Goal: Information Seeking & Learning: Find specific fact

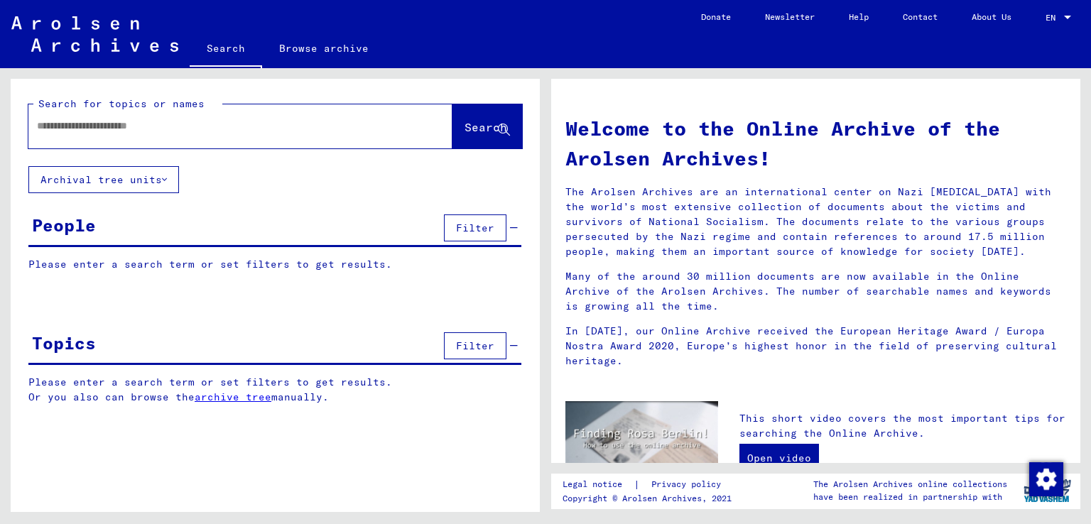
click at [230, 138] on div at bounding box center [218, 126] width 381 height 32
click at [185, 134] on div at bounding box center [218, 126] width 381 height 32
click at [176, 128] on input "text" at bounding box center [223, 126] width 373 height 15
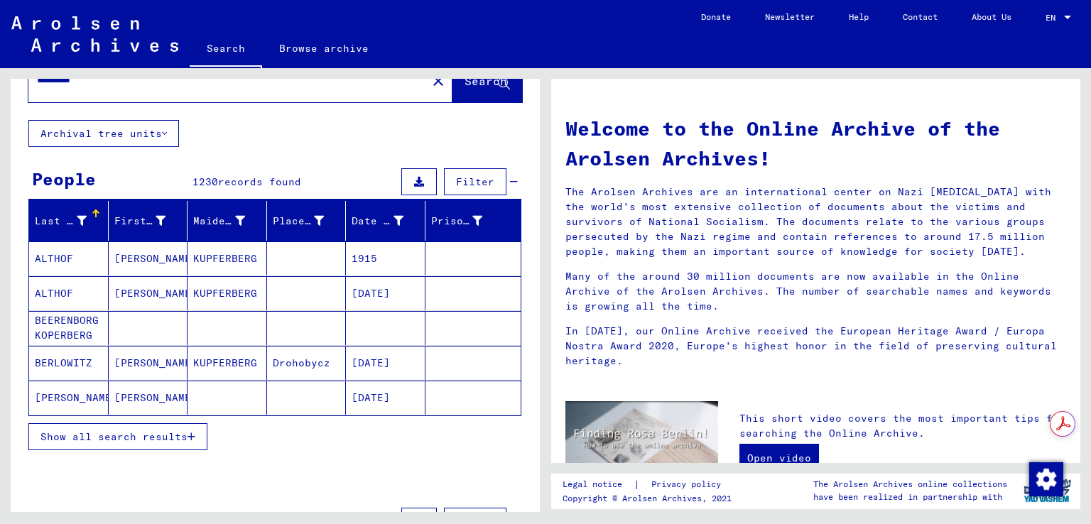
scroll to position [71, 0]
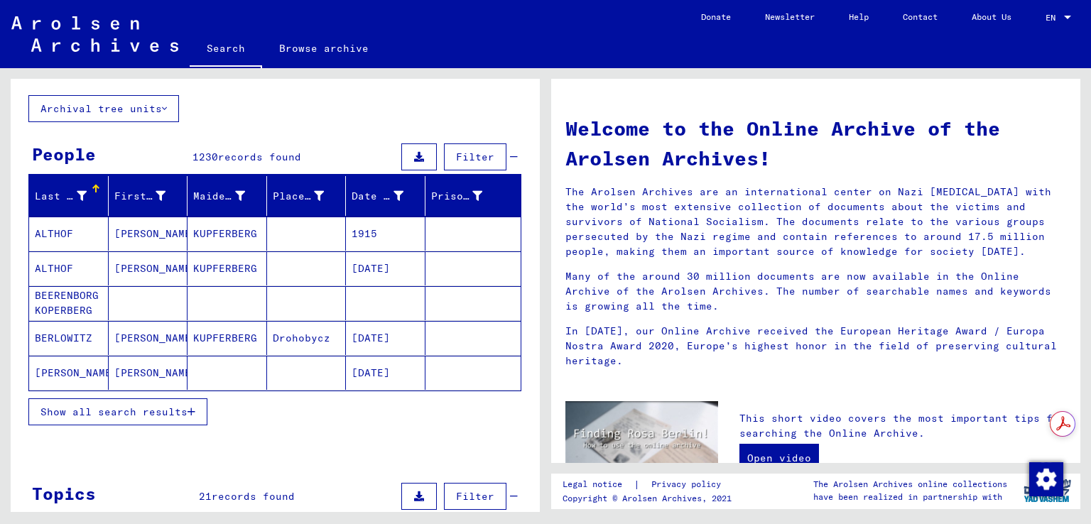
click at [183, 415] on span "Show all search results" at bounding box center [113, 412] width 147 height 13
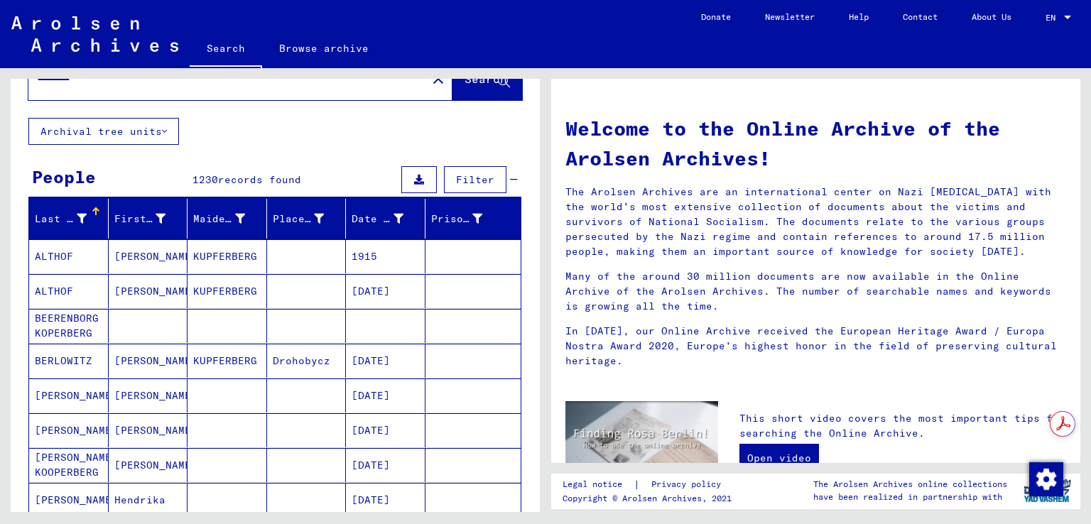
scroll to position [0, 0]
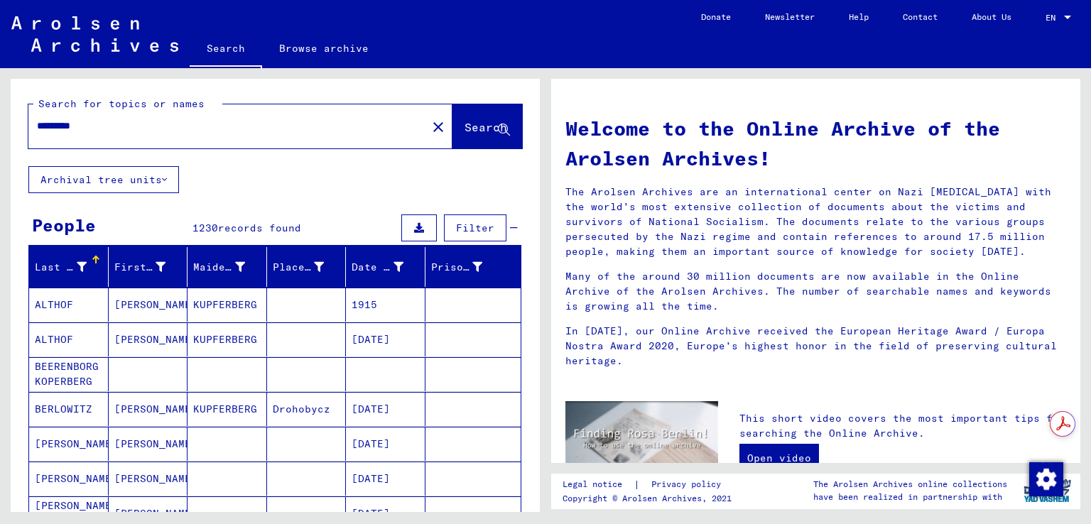
click at [131, 125] on input "*********" at bounding box center [223, 126] width 373 height 15
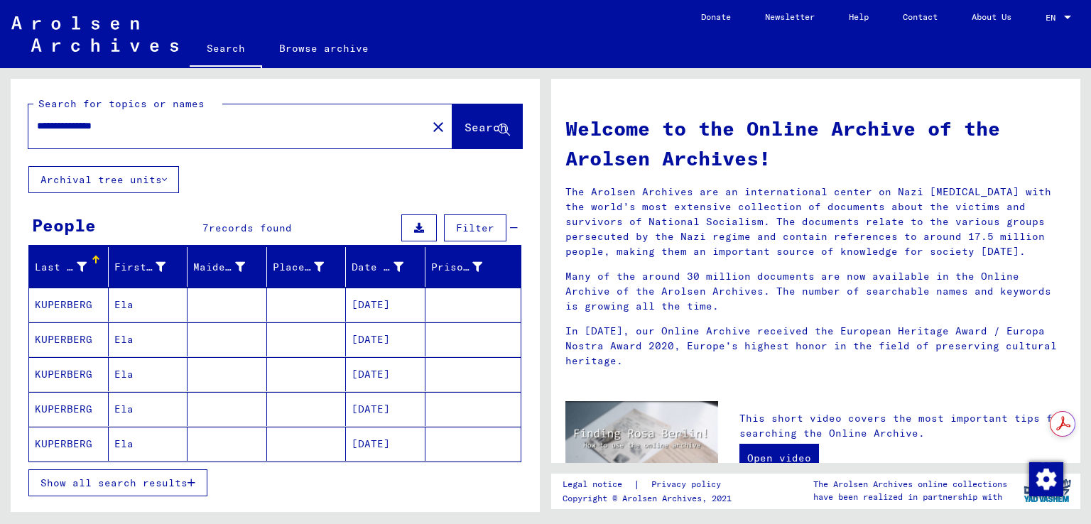
click at [187, 485] on span "Show all search results" at bounding box center [113, 483] width 147 height 13
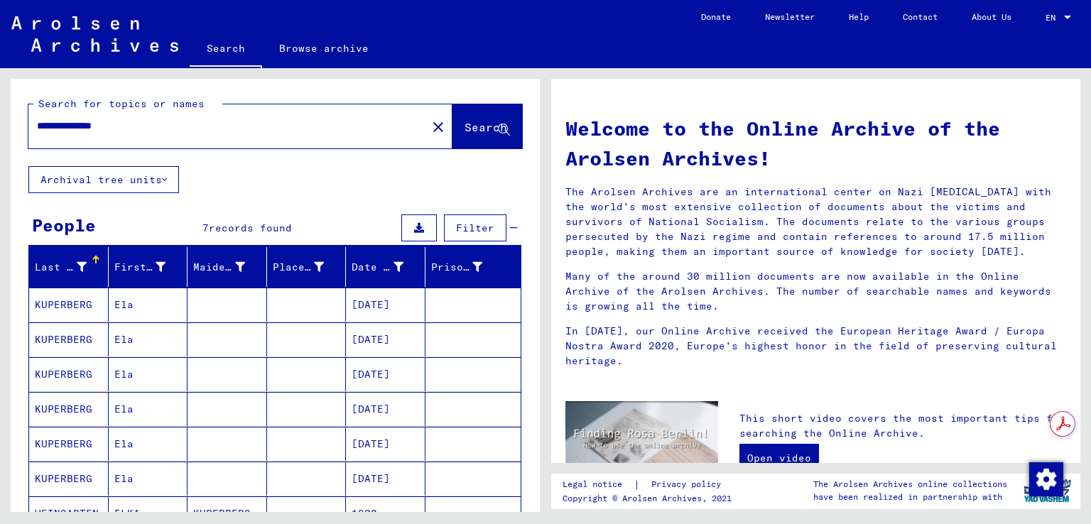
drag, startPoint x: 160, startPoint y: 123, endPoint x: 0, endPoint y: 142, distance: 161.0
click at [0, 142] on div "**********" at bounding box center [273, 290] width 546 height 444
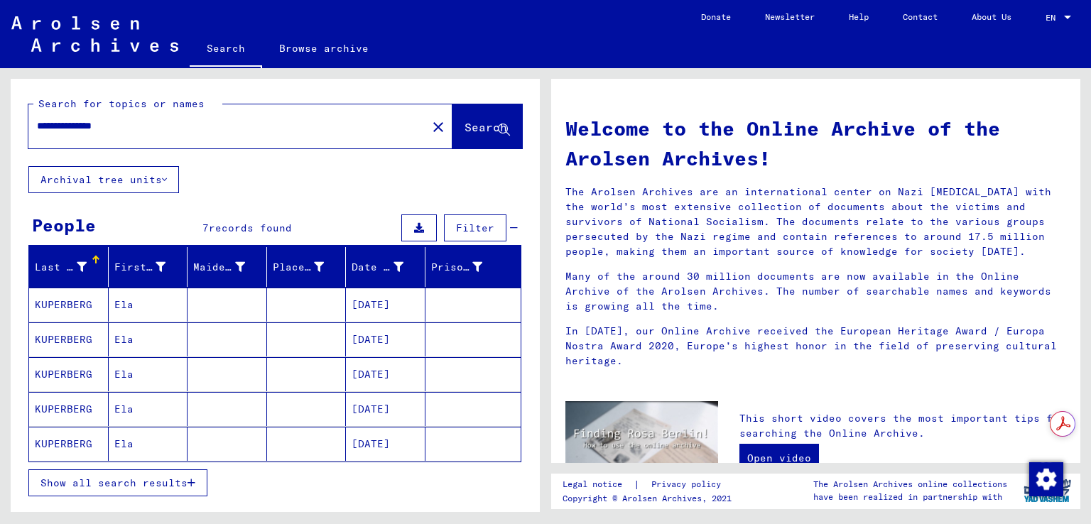
click at [170, 466] on div "Show all search results" at bounding box center [274, 482] width 493 height 41
click at [173, 479] on span "Show all search results" at bounding box center [113, 483] width 147 height 13
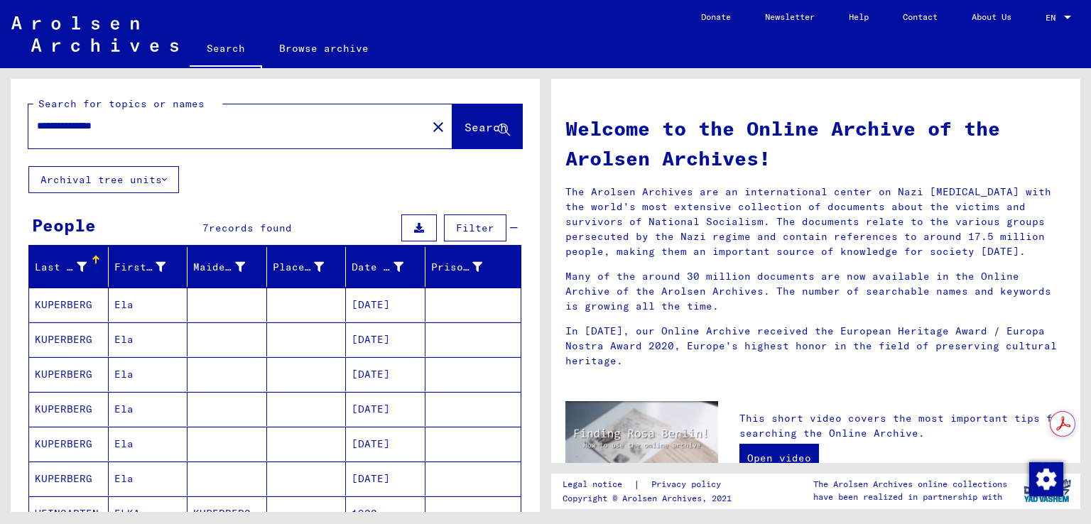
click at [70, 126] on input "**********" at bounding box center [223, 126] width 373 height 15
type input "**********"
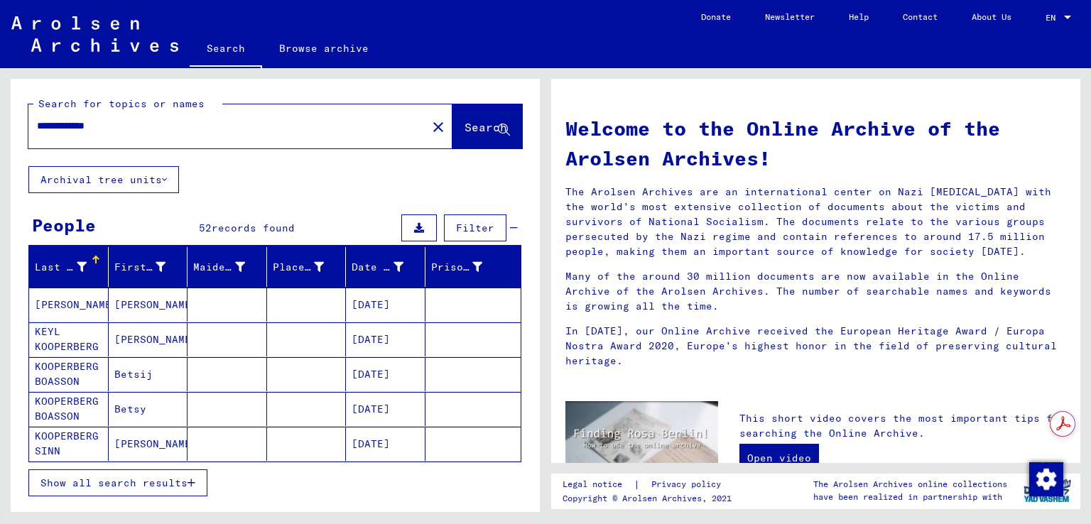
click at [183, 485] on span "Show all search results" at bounding box center [113, 483] width 147 height 13
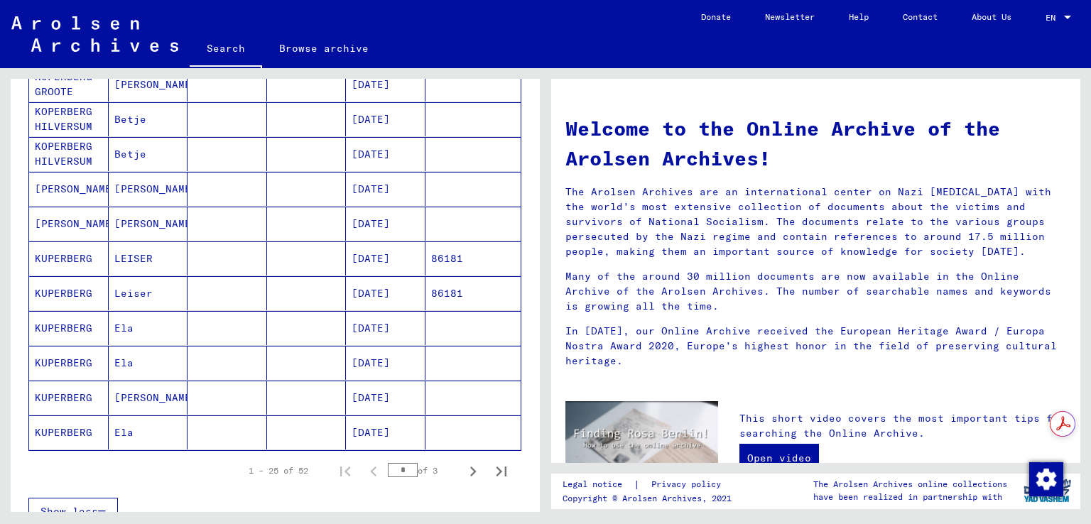
scroll to position [710, 0]
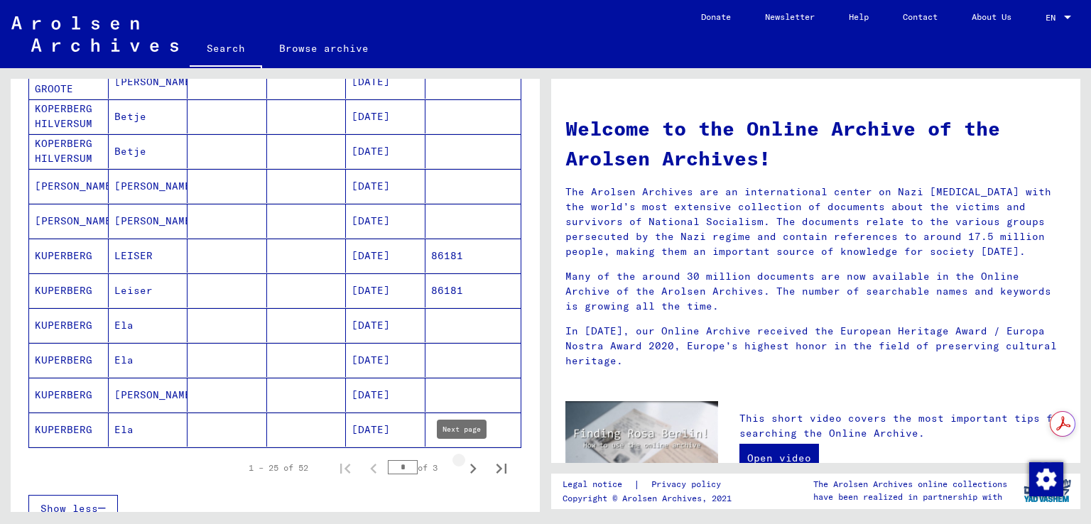
click at [467, 467] on icon "Next page" at bounding box center [473, 469] width 20 height 20
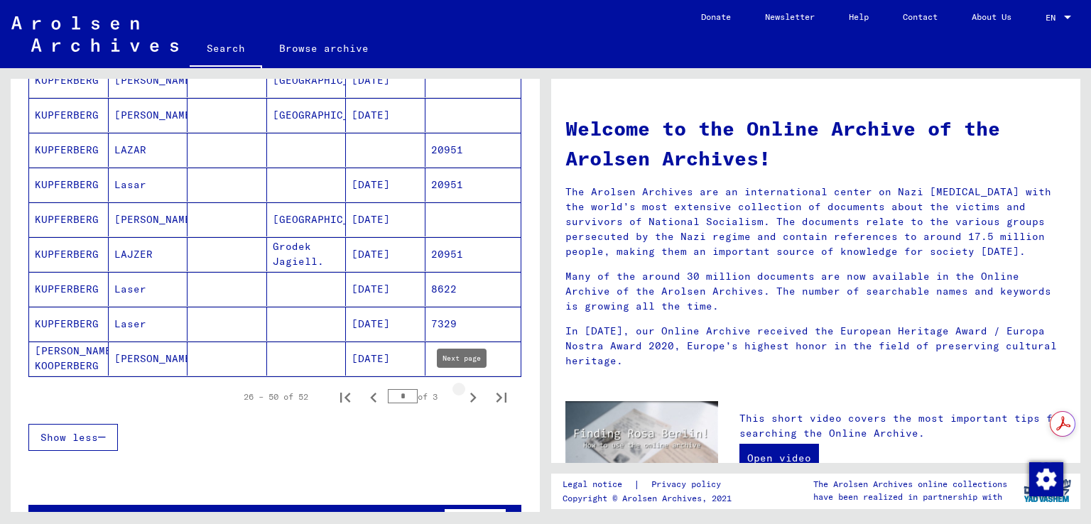
click at [470, 393] on icon "Next page" at bounding box center [473, 398] width 6 height 10
type input "*"
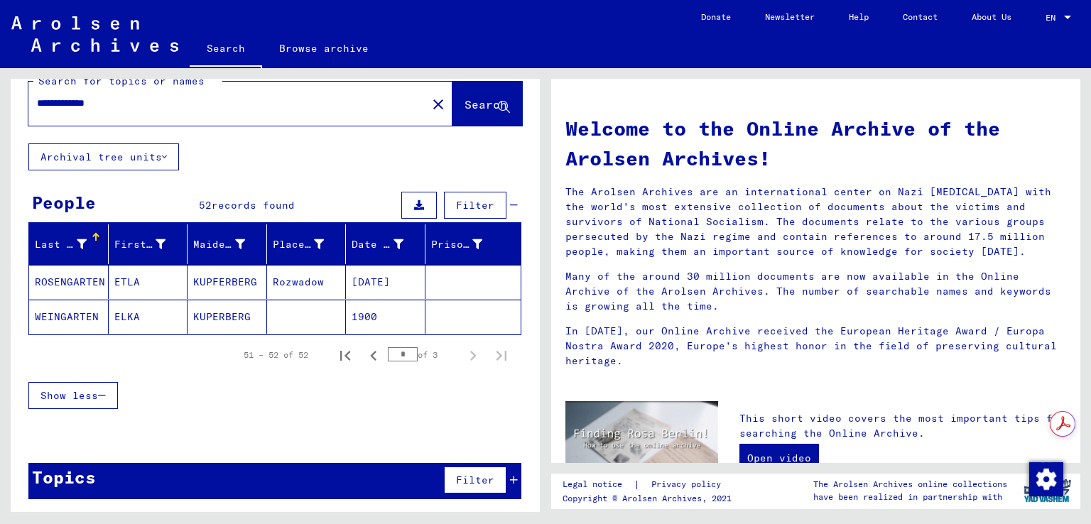
drag, startPoint x: 60, startPoint y: 105, endPoint x: 0, endPoint y: 109, distance: 59.8
click at [0, 104] on div "**********" at bounding box center [273, 290] width 546 height 444
type input "*********"
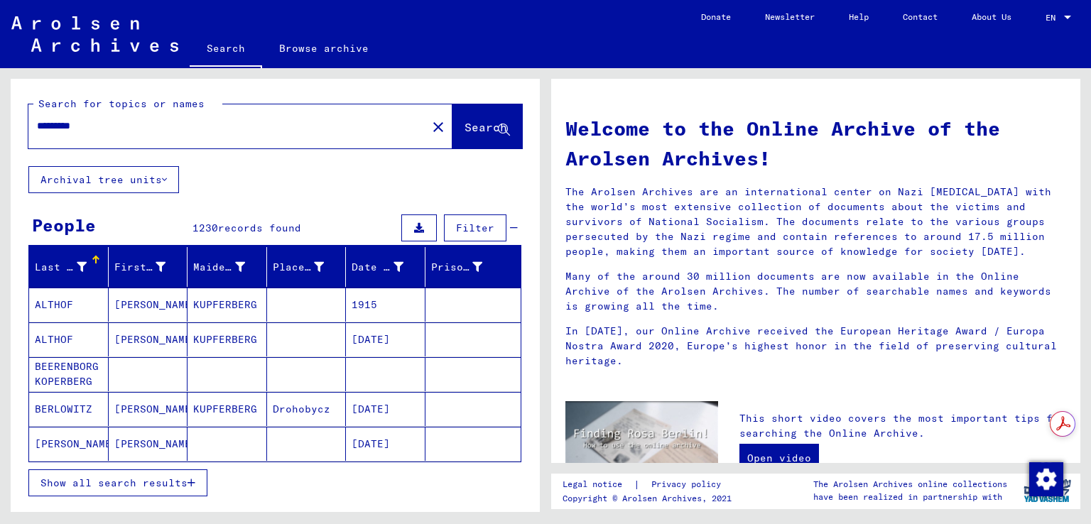
click at [188, 487] on button "Show all search results" at bounding box center [117, 483] width 179 height 27
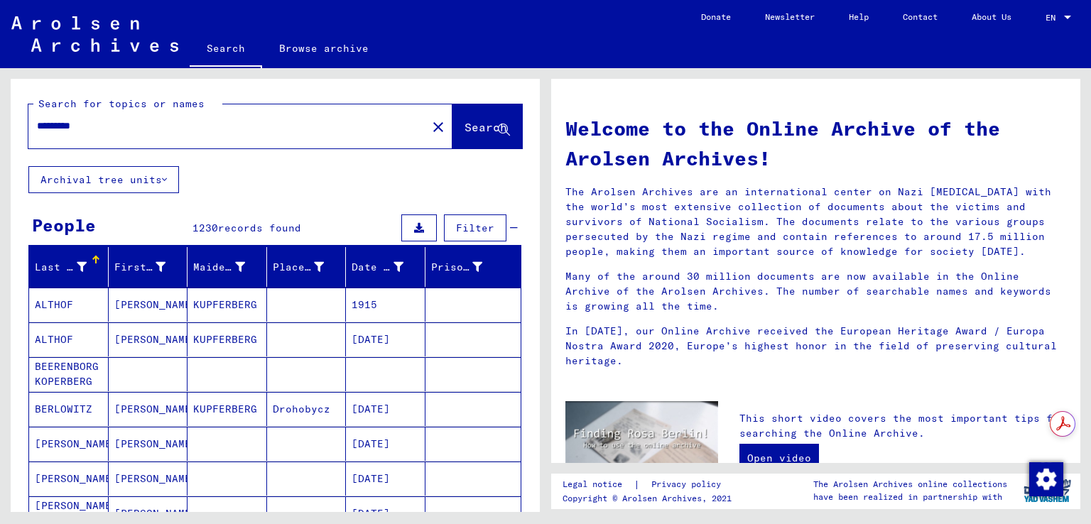
click at [63, 265] on div "Last Name" at bounding box center [61, 267] width 52 height 15
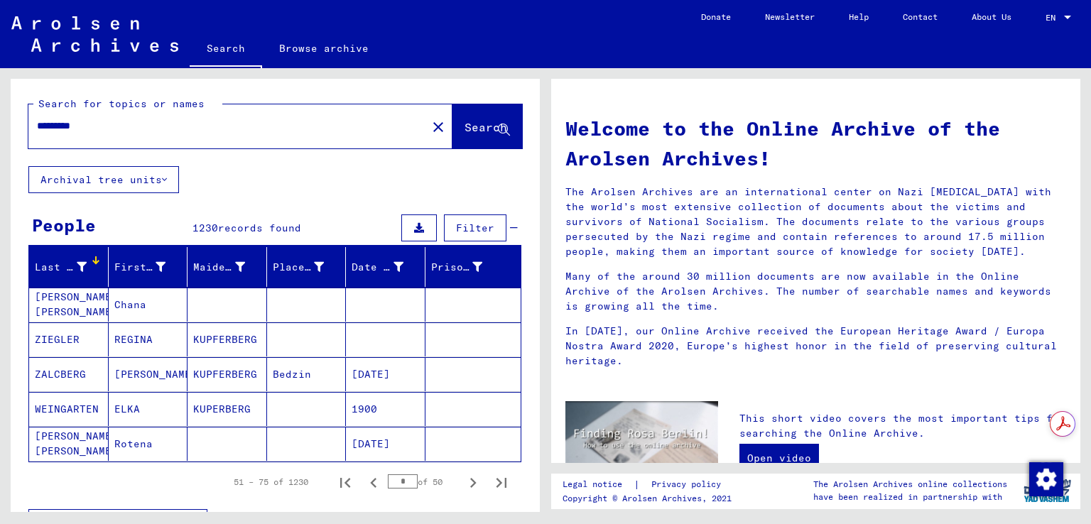
click at [63, 265] on div "Last Name" at bounding box center [61, 267] width 52 height 15
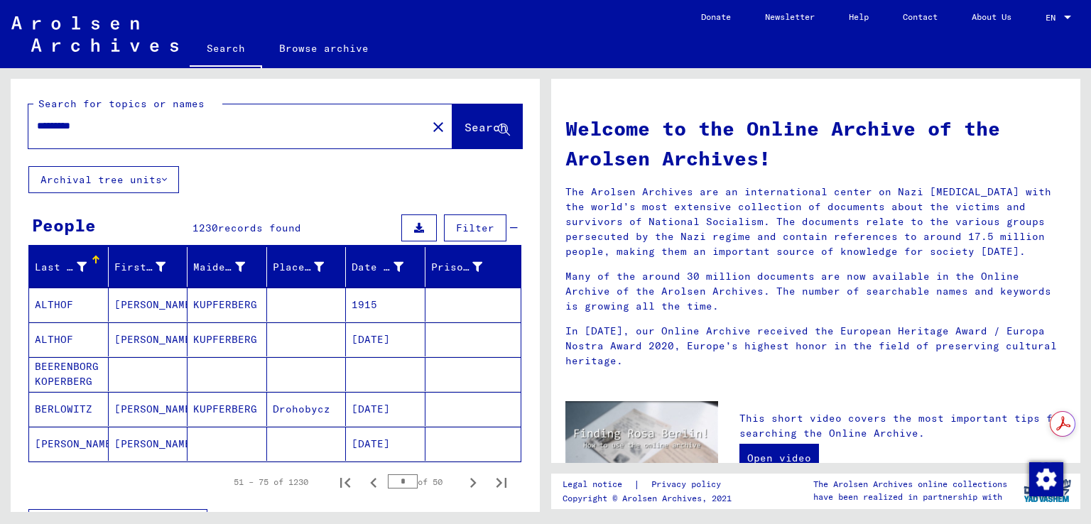
click at [60, 268] on div "Last Name" at bounding box center [61, 267] width 52 height 15
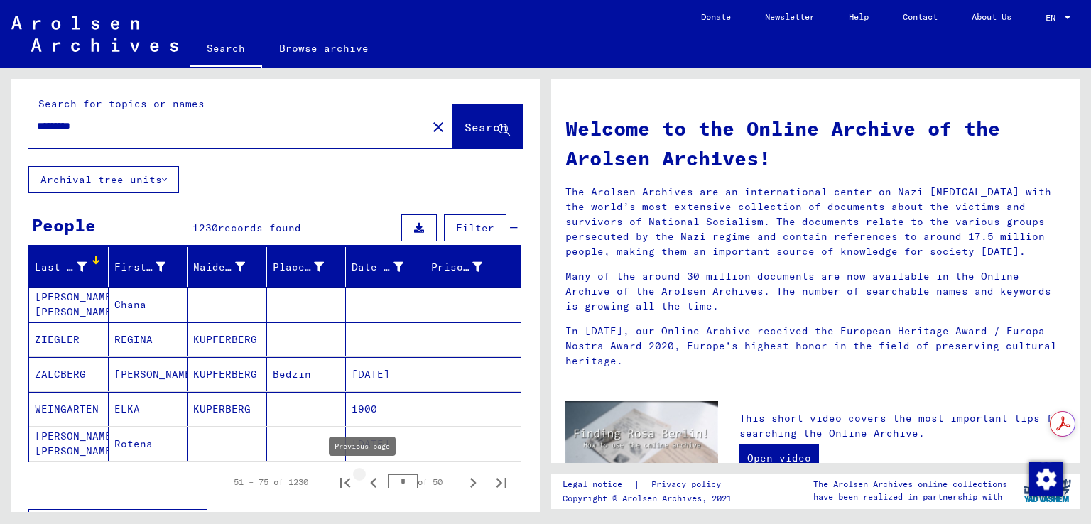
click at [364, 477] on icon "Previous page" at bounding box center [374, 483] width 20 height 20
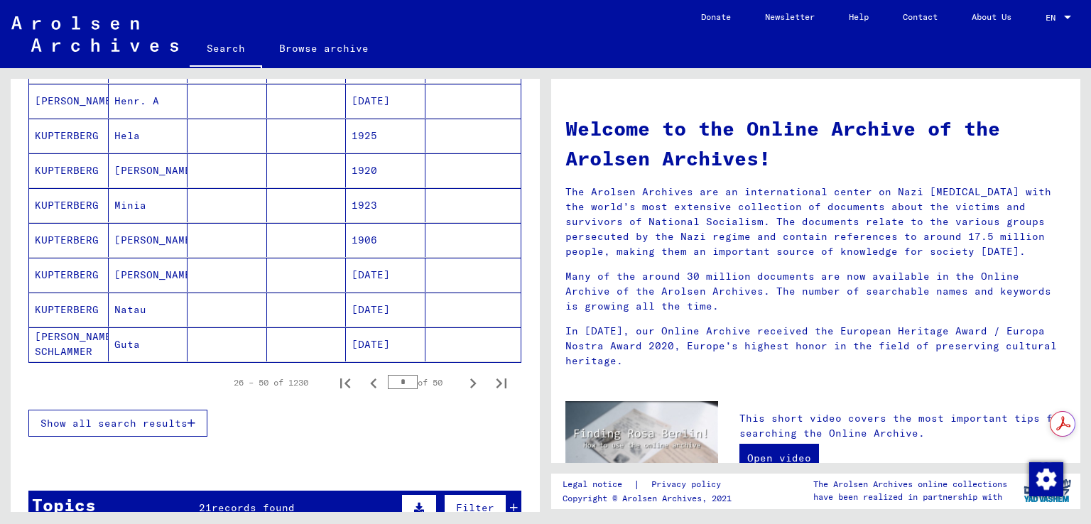
scroll to position [852, 0]
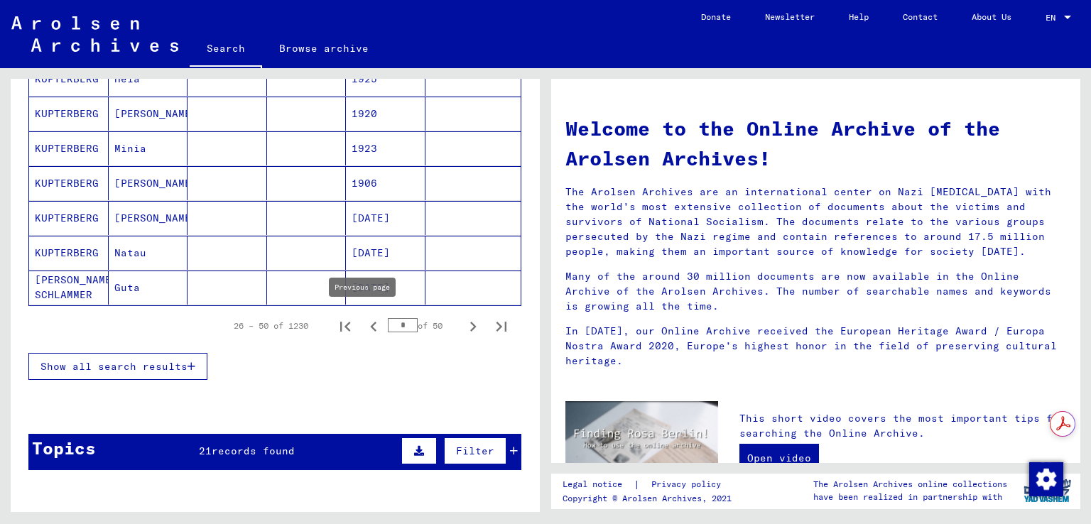
click at [364, 320] on icon "Previous page" at bounding box center [374, 327] width 20 height 20
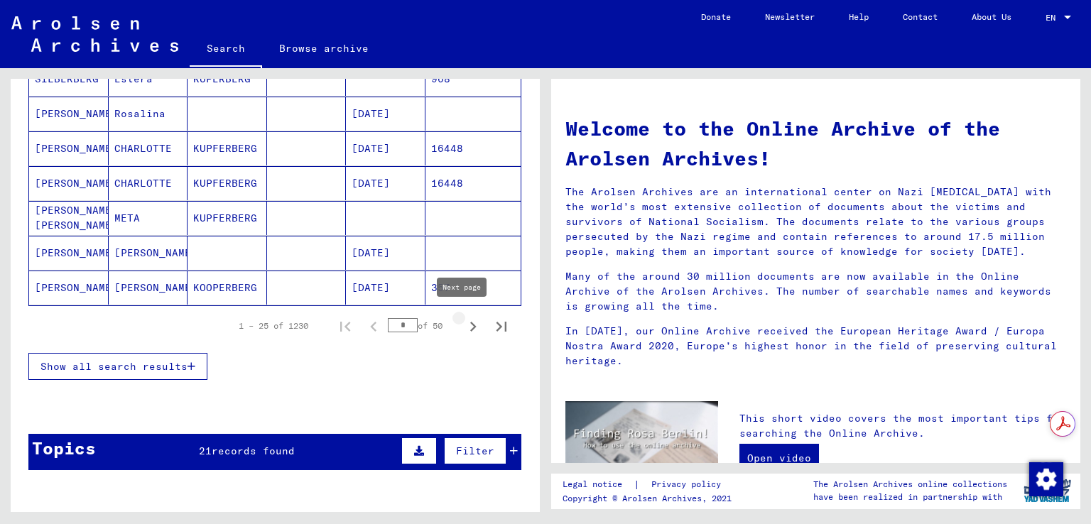
click at [469, 324] on icon "Next page" at bounding box center [473, 327] width 20 height 20
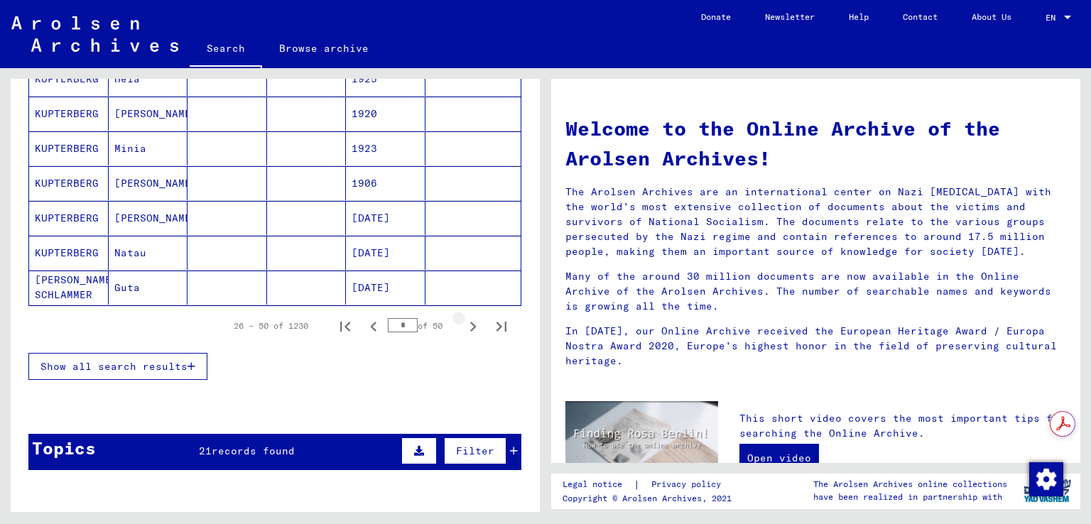
click at [466, 324] on icon "Next page" at bounding box center [473, 327] width 20 height 20
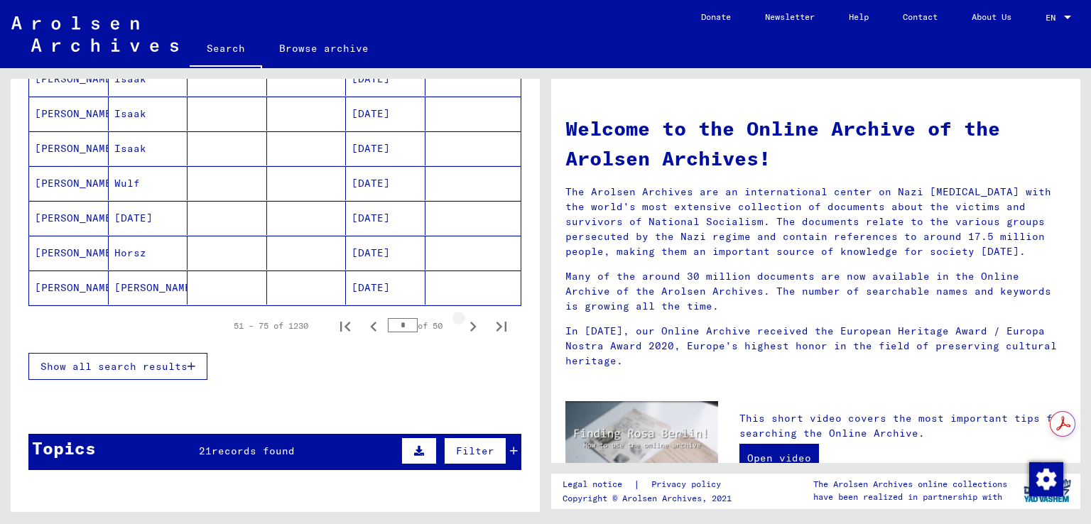
click at [466, 324] on icon "Next page" at bounding box center [473, 327] width 20 height 20
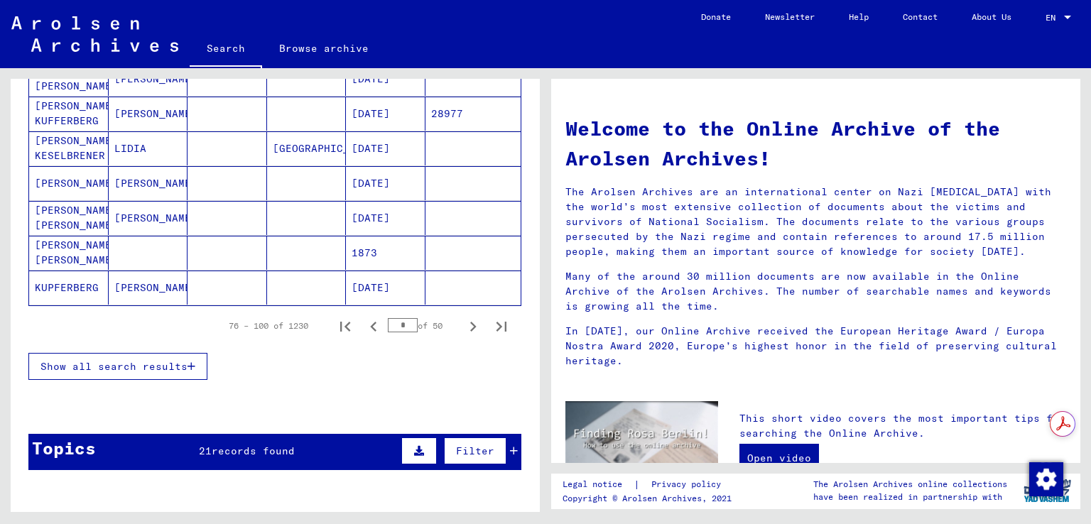
click at [466, 324] on icon "Next page" at bounding box center [473, 327] width 20 height 20
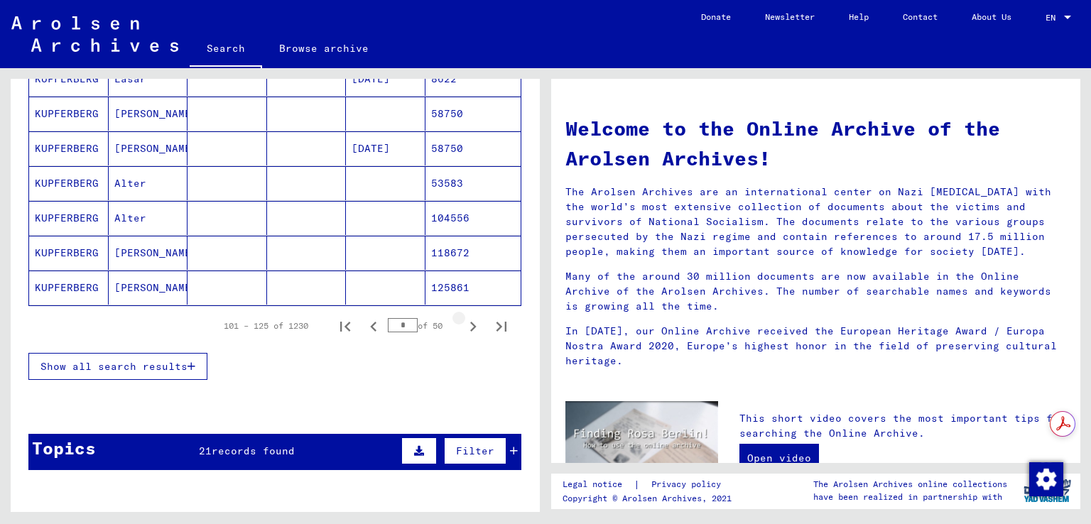
click at [466, 324] on icon "Next page" at bounding box center [473, 327] width 20 height 20
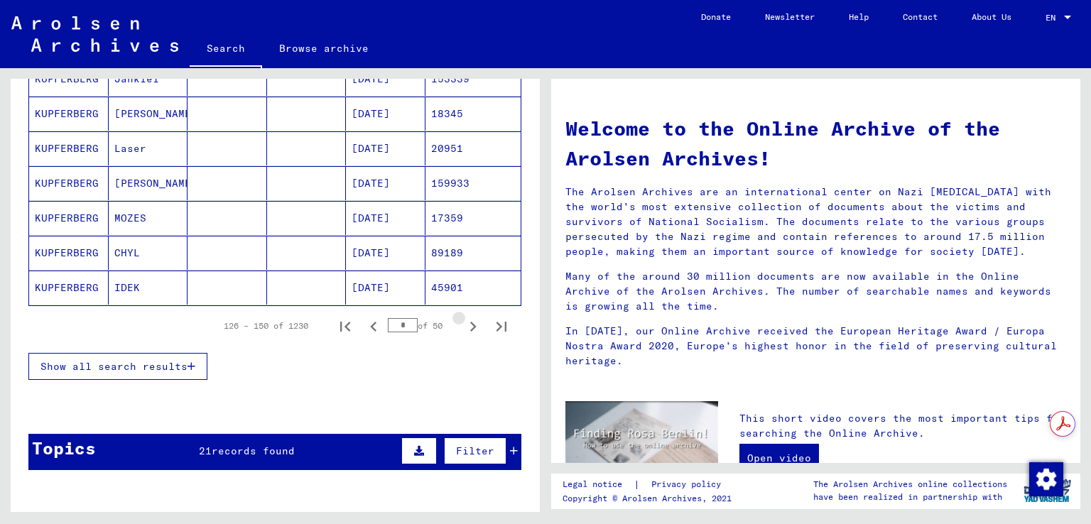
click at [466, 324] on icon "Next page" at bounding box center [473, 327] width 20 height 20
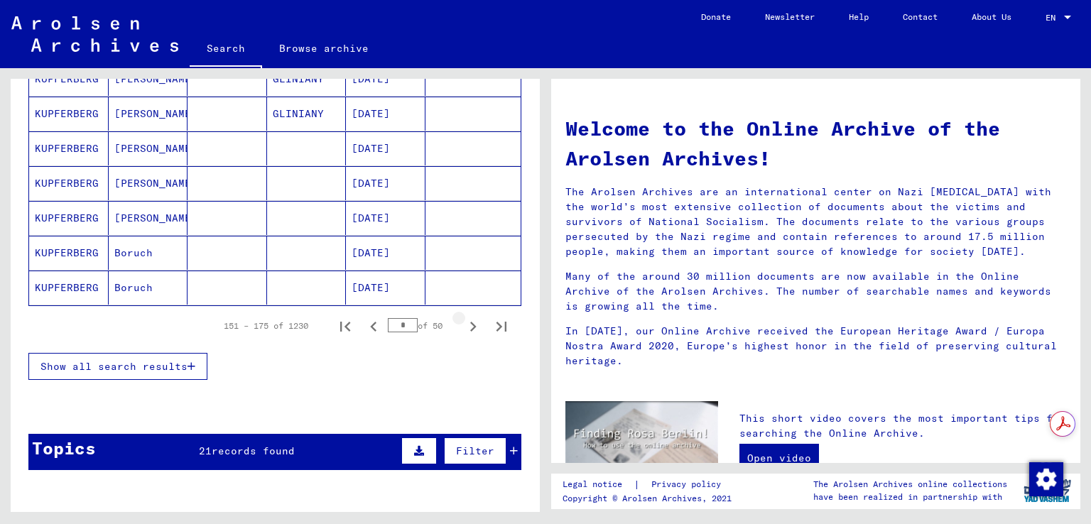
click at [466, 324] on icon "Next page" at bounding box center [473, 327] width 20 height 20
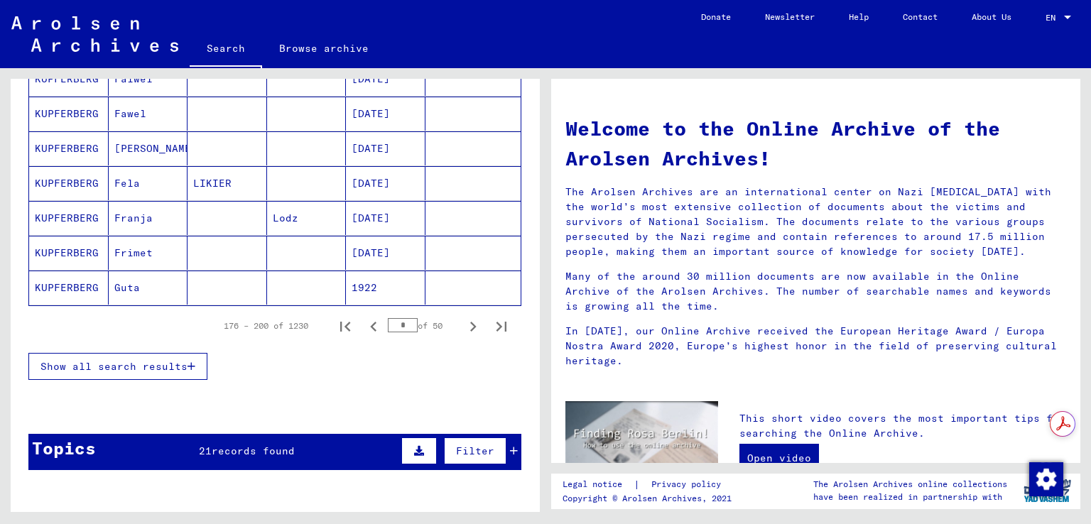
click at [466, 324] on icon "Next page" at bounding box center [473, 327] width 20 height 20
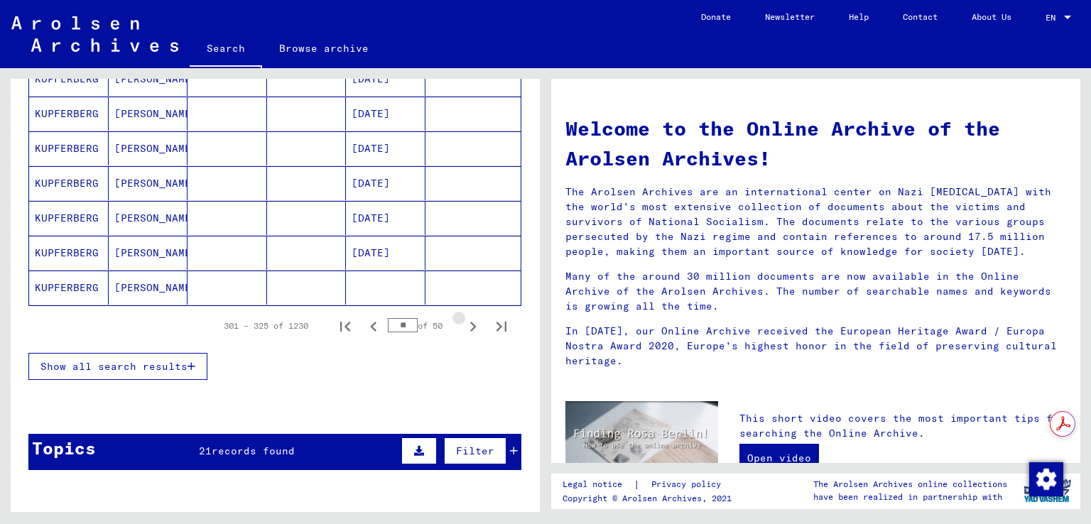
click at [466, 324] on icon "Next page" at bounding box center [473, 327] width 20 height 20
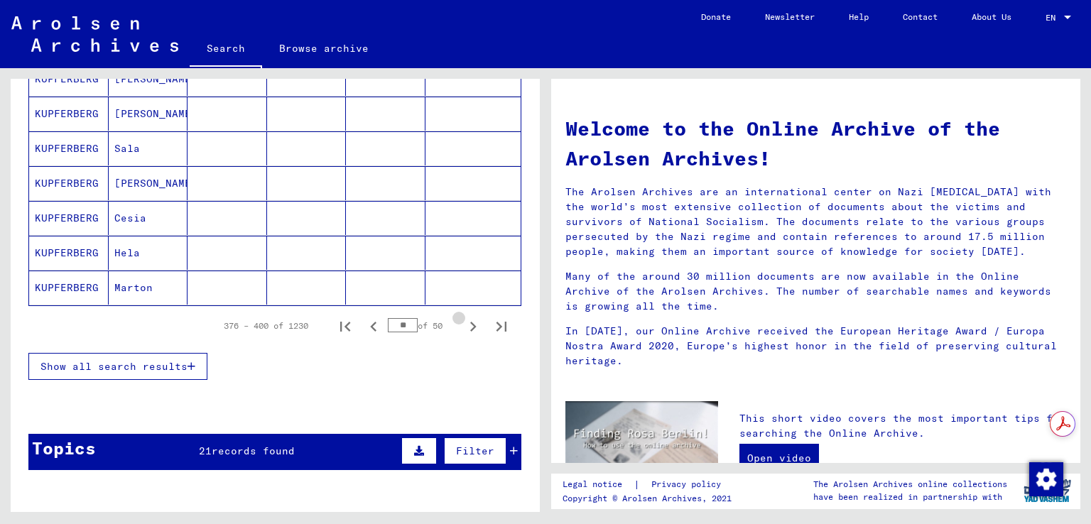
click at [466, 324] on icon "Next page" at bounding box center [473, 327] width 20 height 20
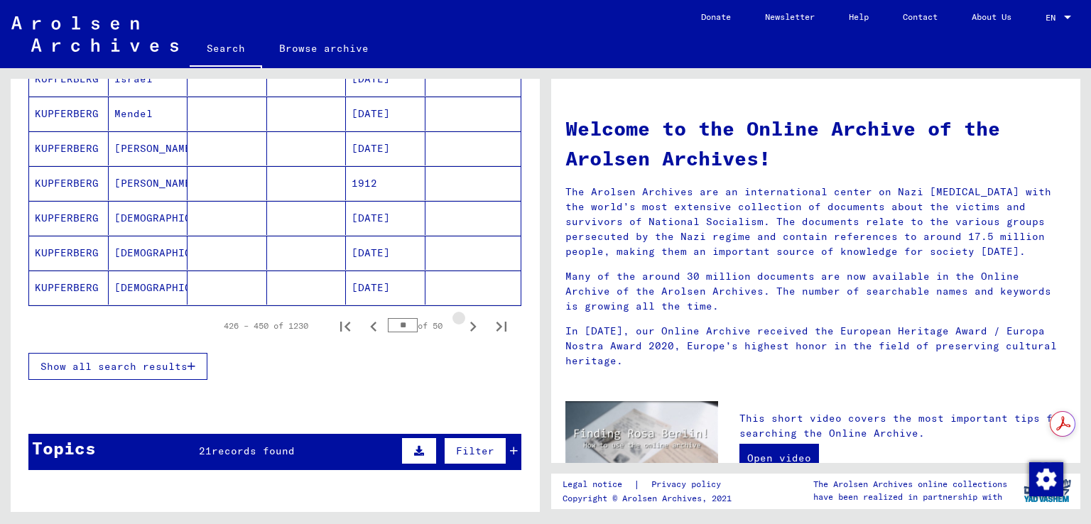
click at [466, 324] on icon "Next page" at bounding box center [473, 327] width 20 height 20
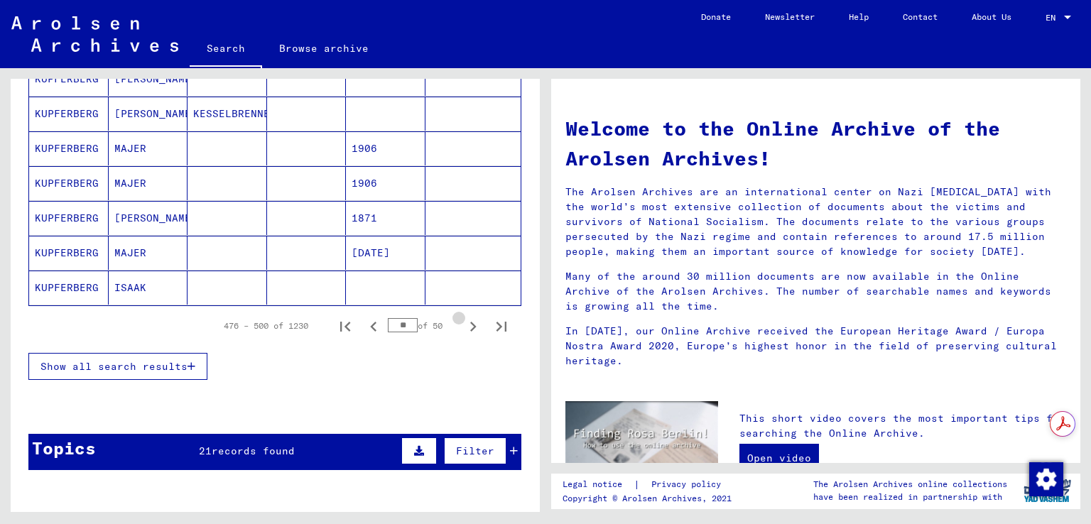
click at [466, 324] on icon "Next page" at bounding box center [473, 327] width 20 height 20
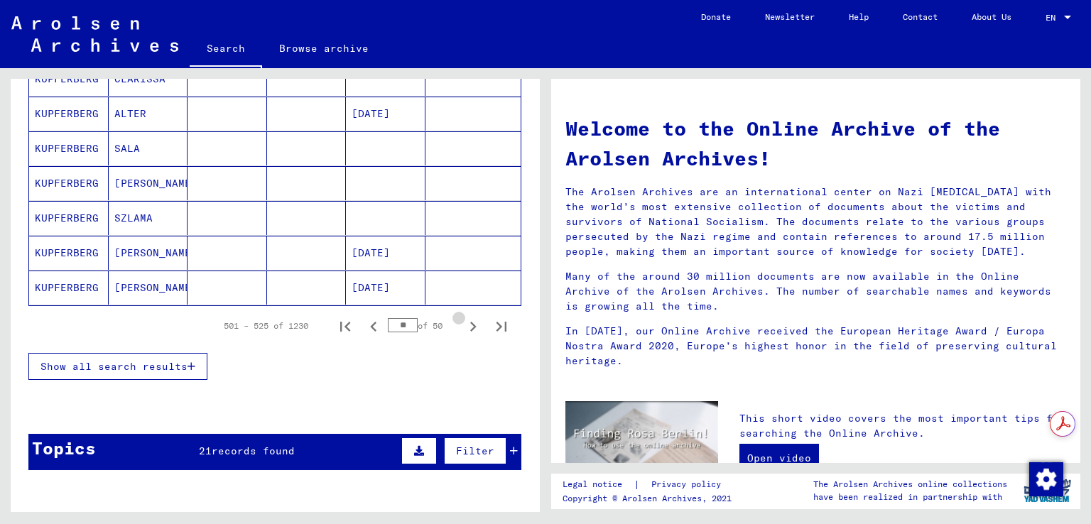
click at [466, 324] on icon "Next page" at bounding box center [473, 327] width 20 height 20
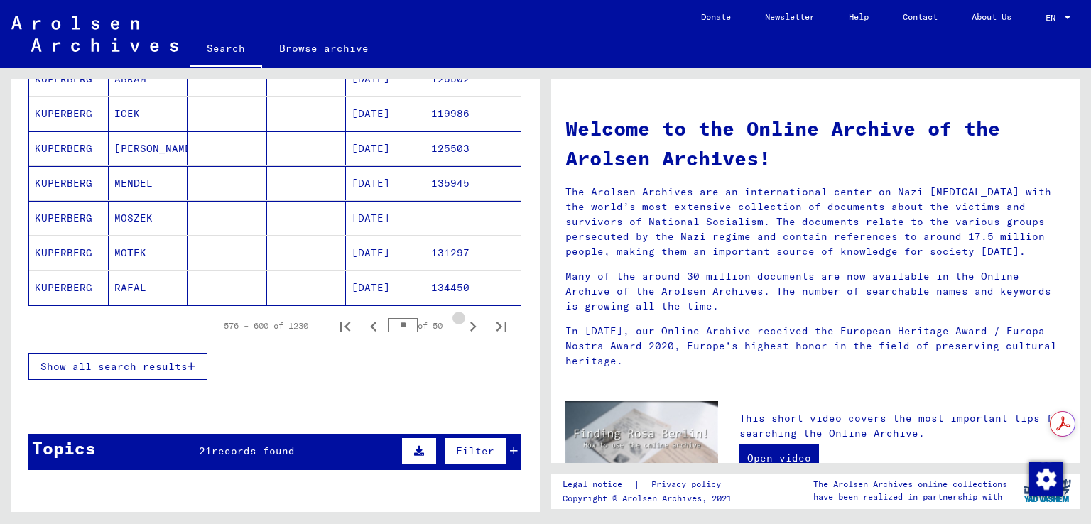
click at [466, 324] on icon "Next page" at bounding box center [473, 327] width 20 height 20
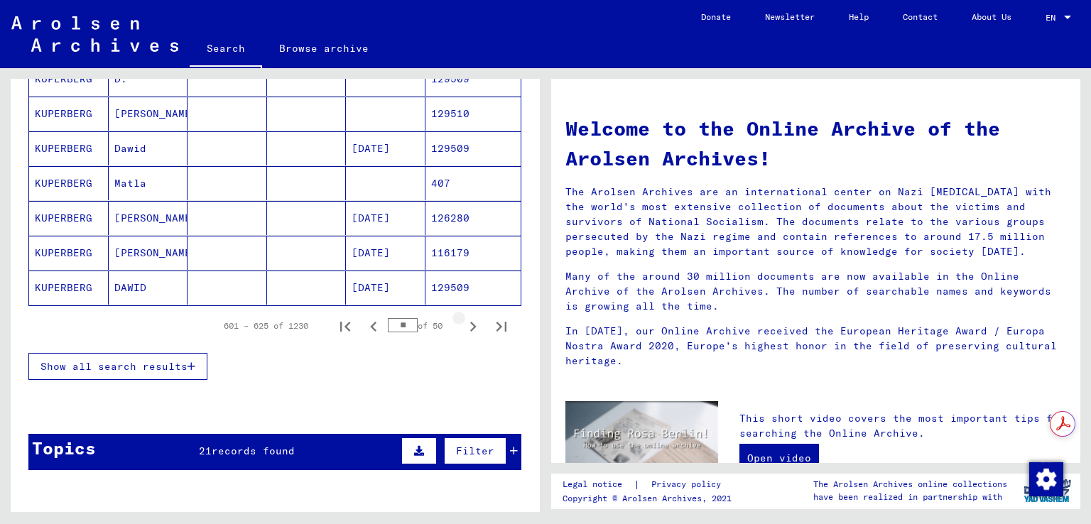
click at [466, 324] on icon "Next page" at bounding box center [473, 327] width 20 height 20
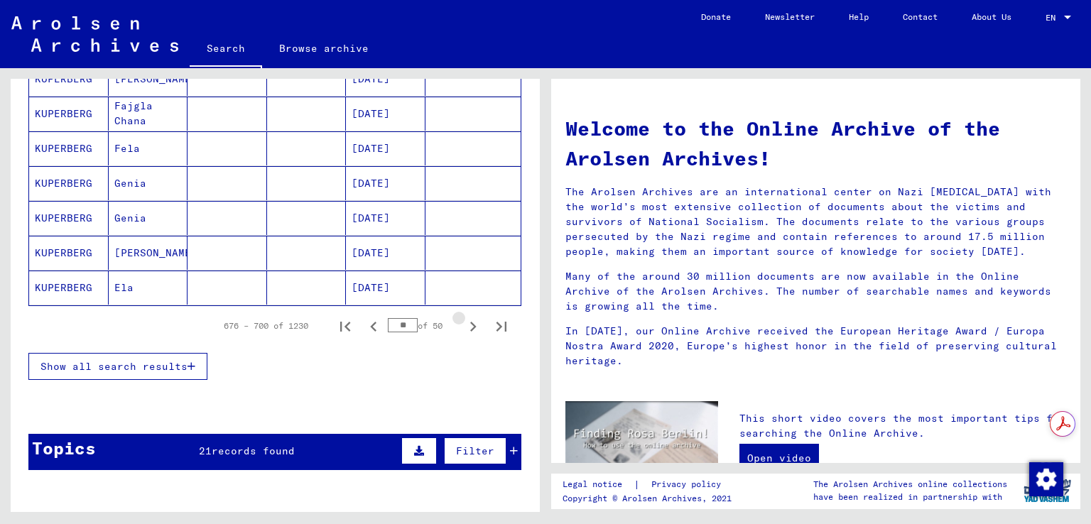
click at [466, 324] on icon "Next page" at bounding box center [473, 327] width 20 height 20
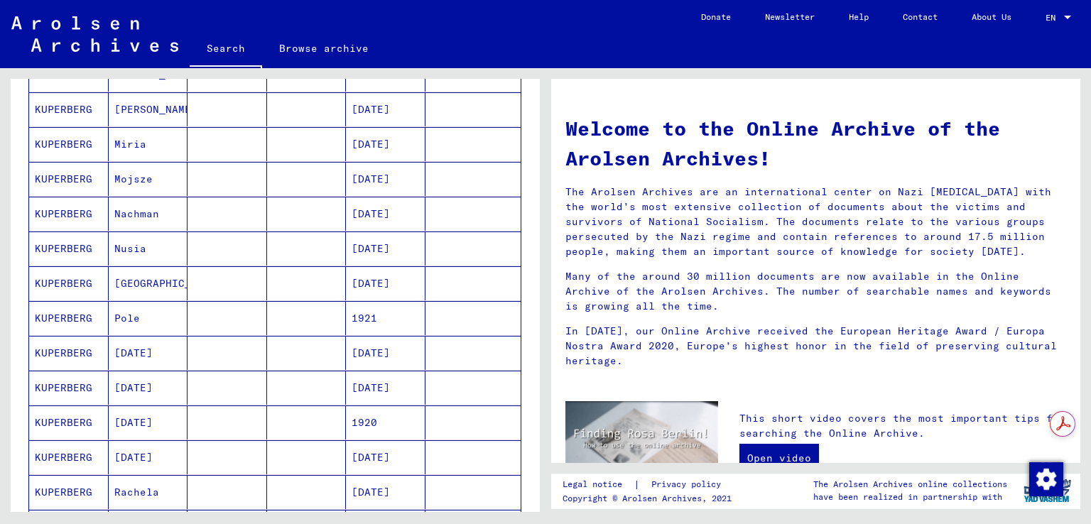
scroll to position [710, 0]
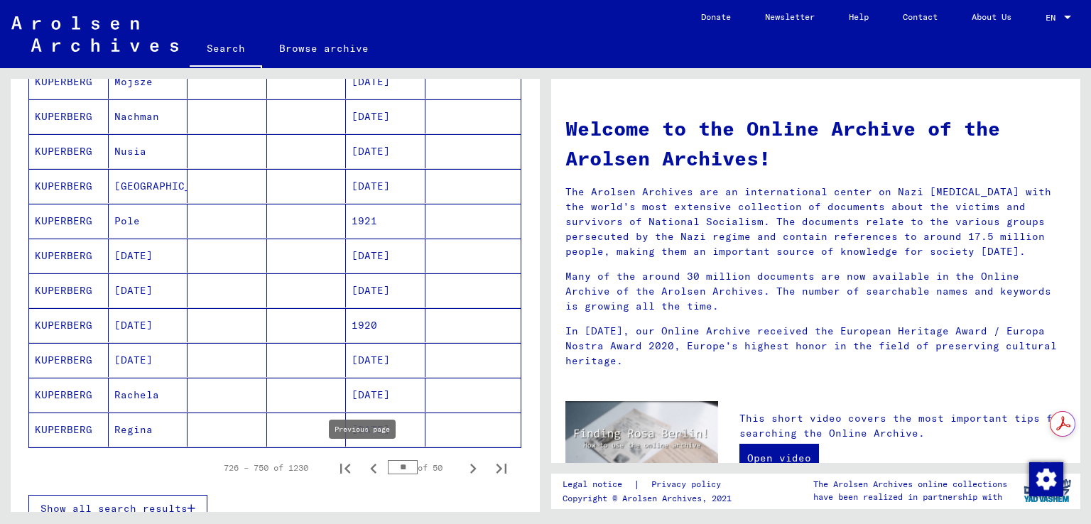
click at [367, 466] on icon "Previous page" at bounding box center [374, 469] width 20 height 20
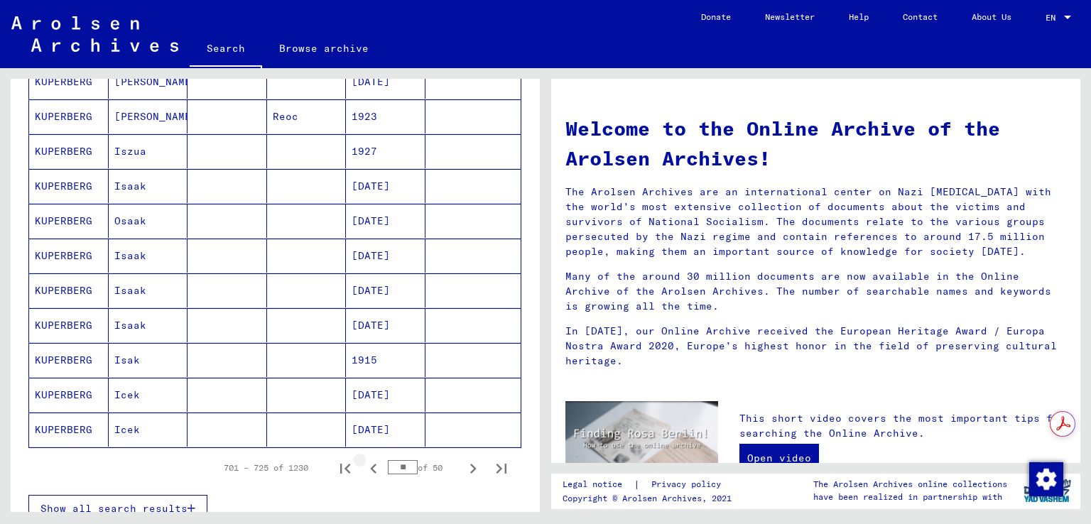
click at [367, 466] on icon "Previous page" at bounding box center [374, 469] width 20 height 20
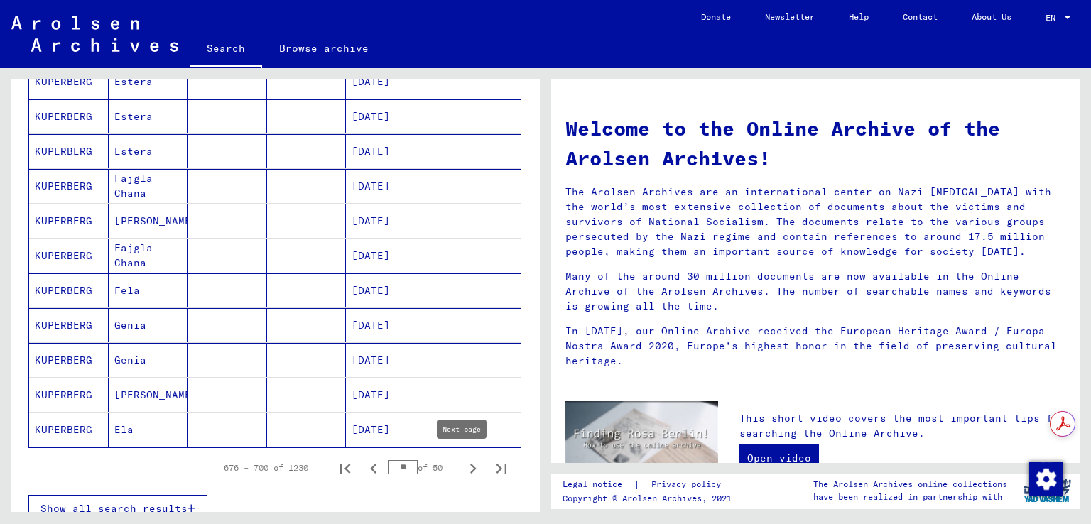
click at [463, 465] on icon "Next page" at bounding box center [473, 469] width 20 height 20
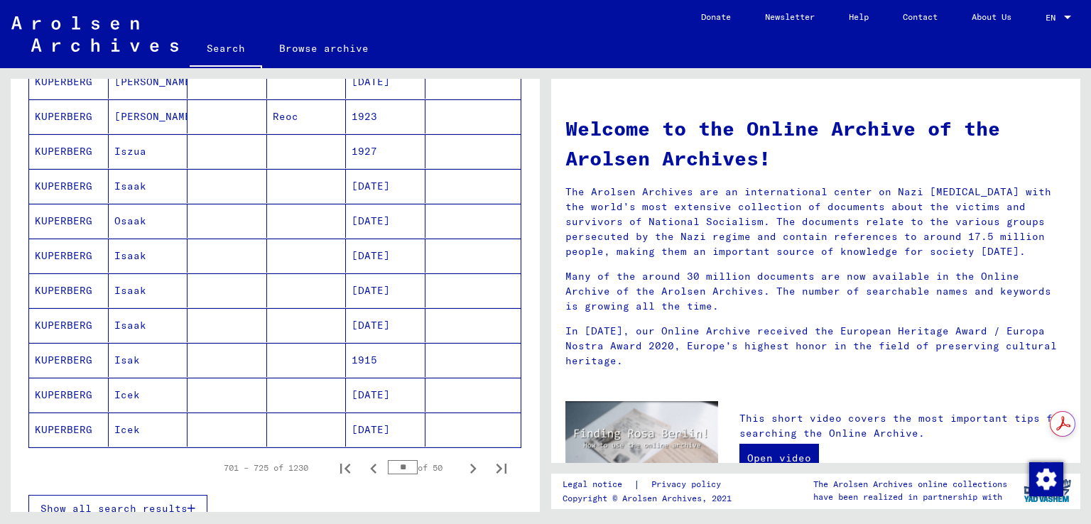
click at [463, 465] on icon "Next page" at bounding box center [473, 469] width 20 height 20
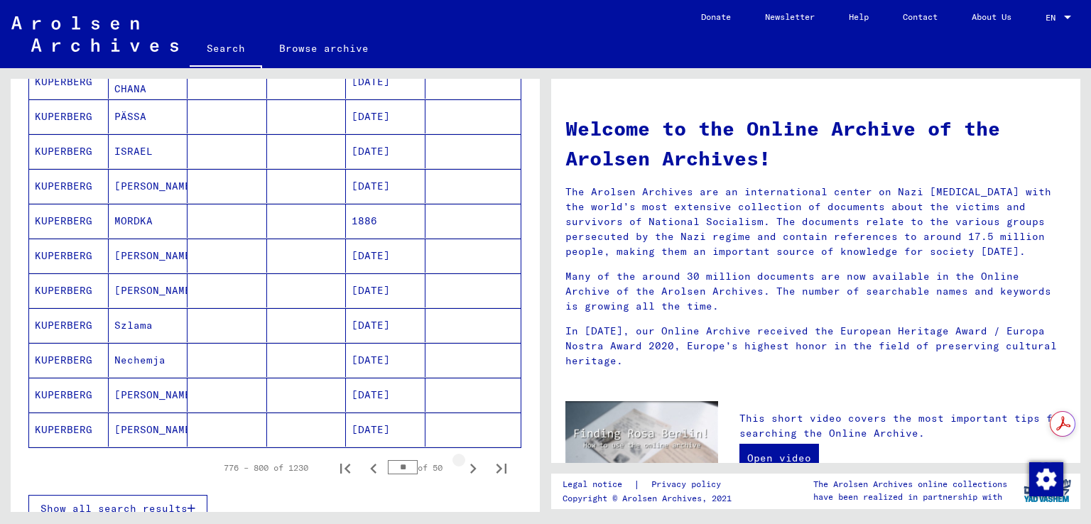
click at [463, 465] on icon "Next page" at bounding box center [473, 469] width 20 height 20
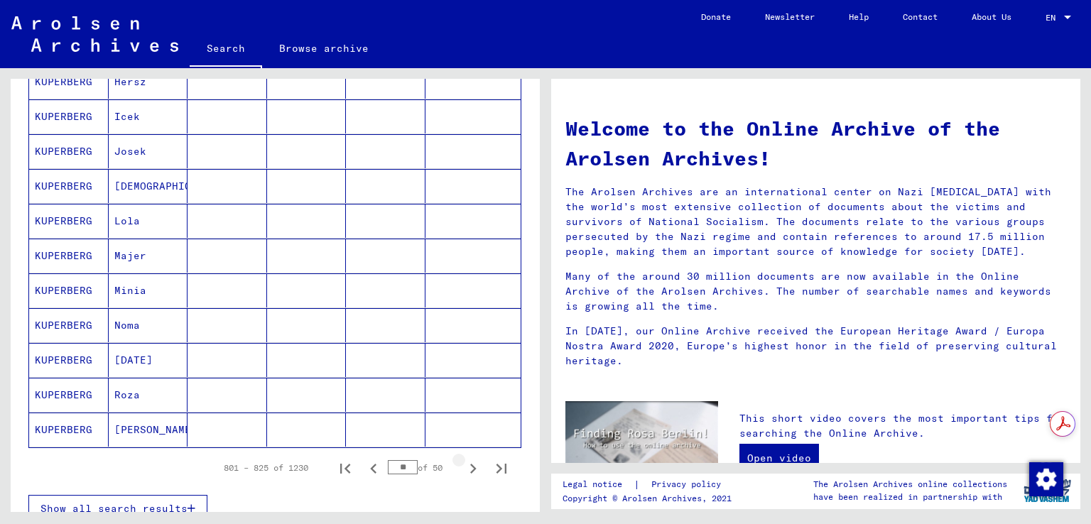
click at [463, 465] on icon "Next page" at bounding box center [473, 469] width 20 height 20
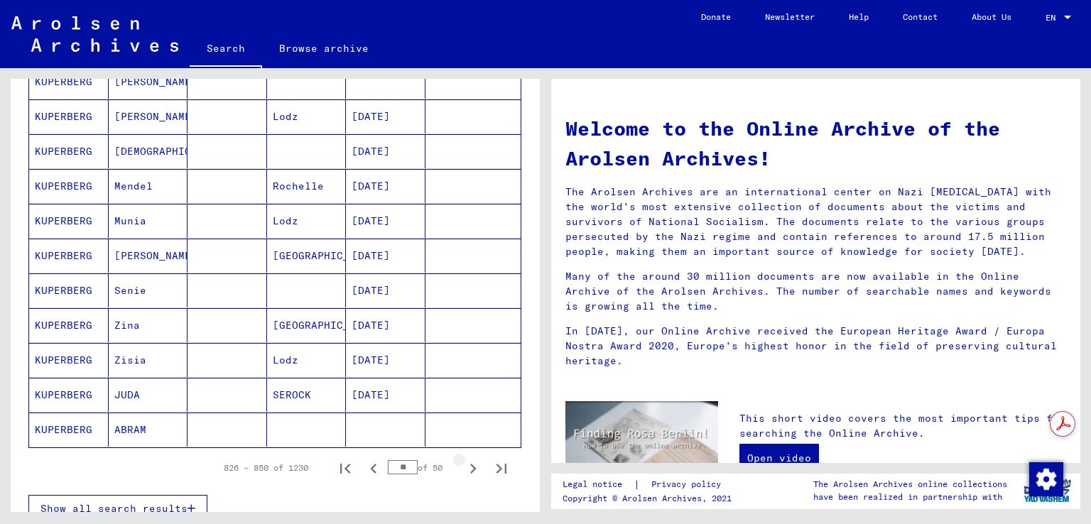
click at [463, 465] on icon "Next page" at bounding box center [473, 469] width 20 height 20
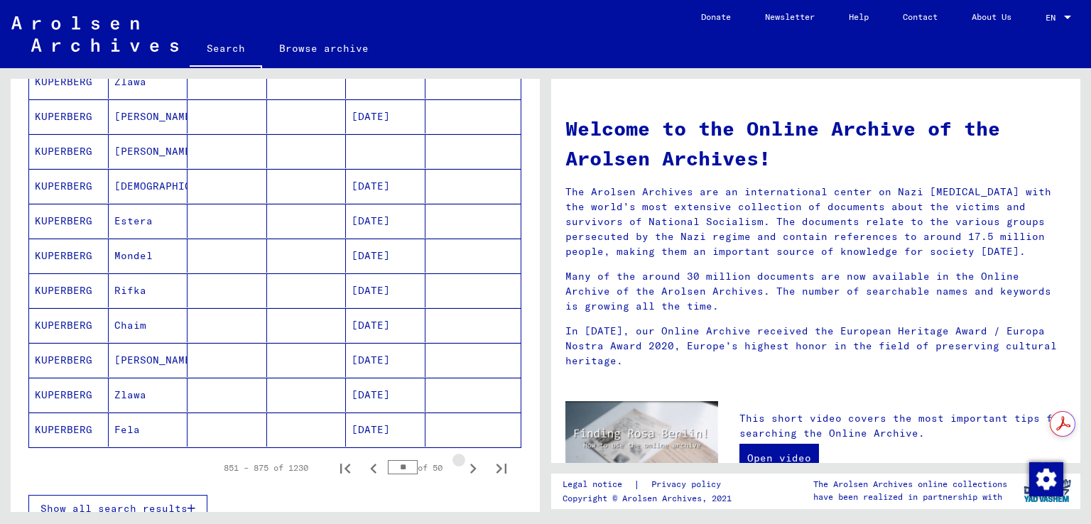
click at [463, 465] on icon "Next page" at bounding box center [473, 469] width 20 height 20
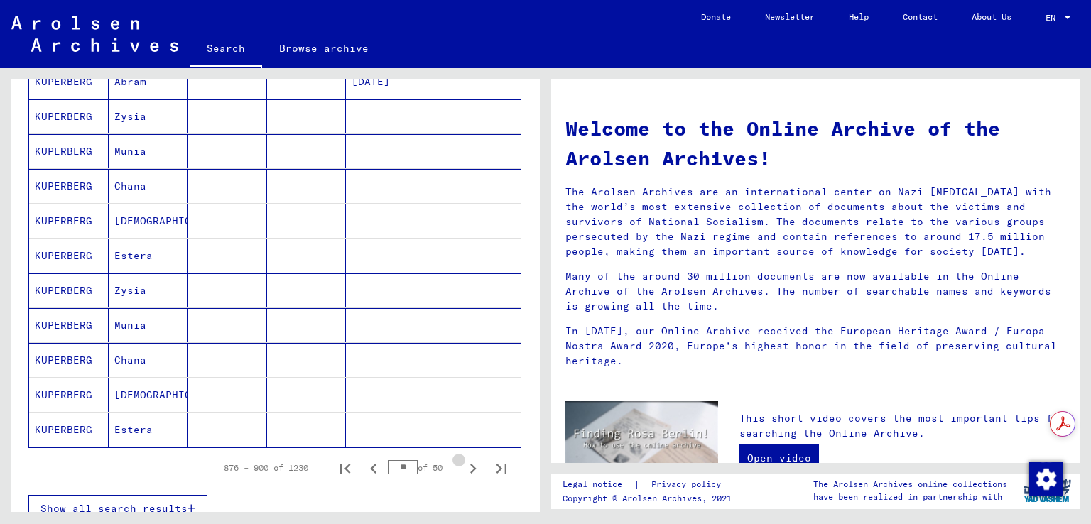
click at [463, 465] on icon "Next page" at bounding box center [473, 469] width 20 height 20
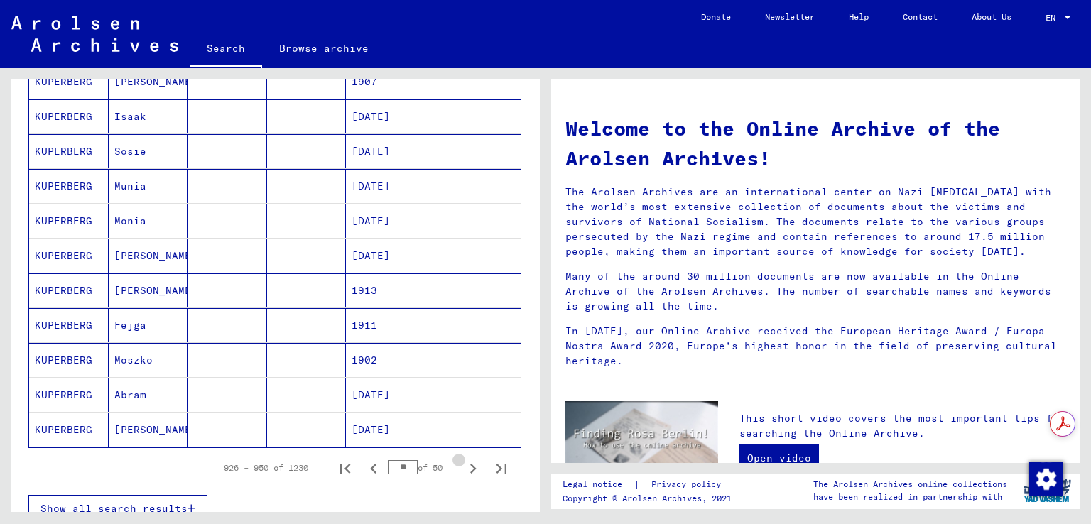
click at [463, 465] on icon "Next page" at bounding box center [473, 469] width 20 height 20
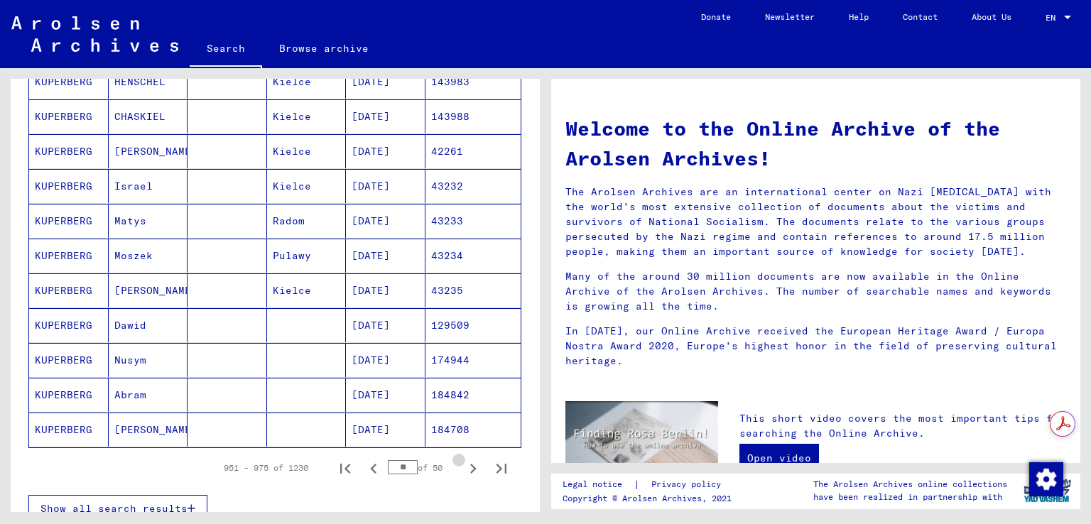
click at [463, 465] on icon "Next page" at bounding box center [473, 469] width 20 height 20
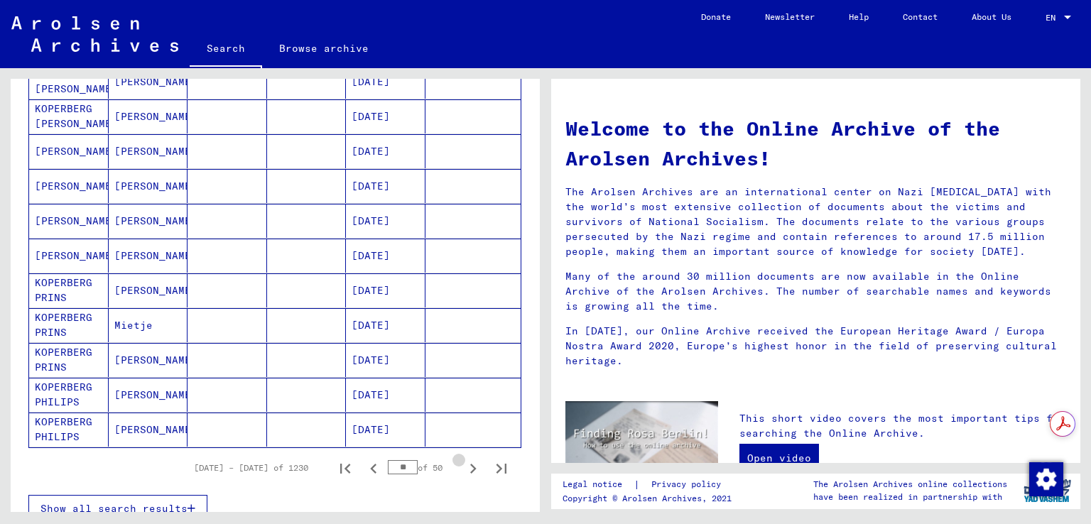
click at [463, 465] on icon "Next page" at bounding box center [473, 469] width 20 height 20
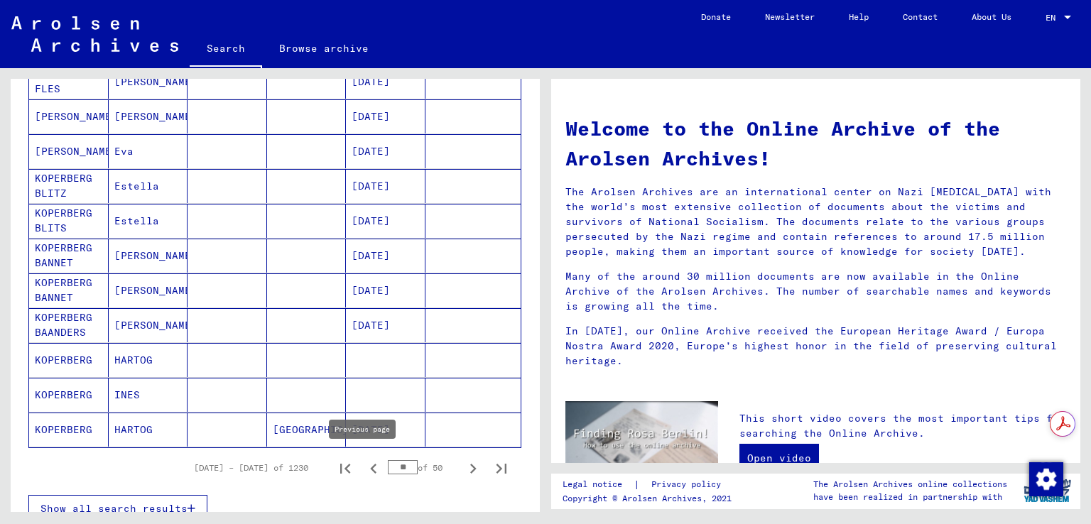
click at [364, 470] on icon "Previous page" at bounding box center [374, 469] width 20 height 20
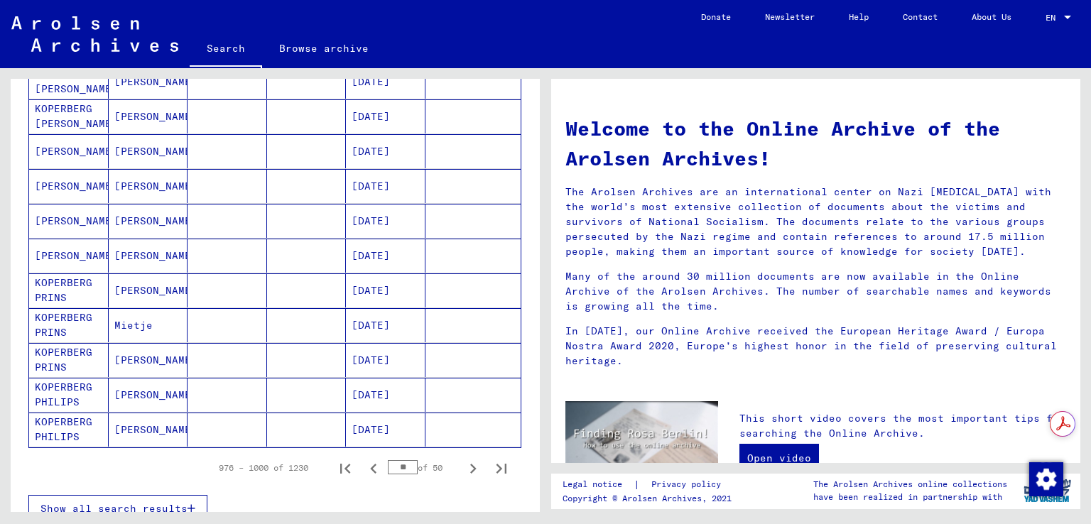
click at [364, 470] on icon "Previous page" at bounding box center [374, 469] width 20 height 20
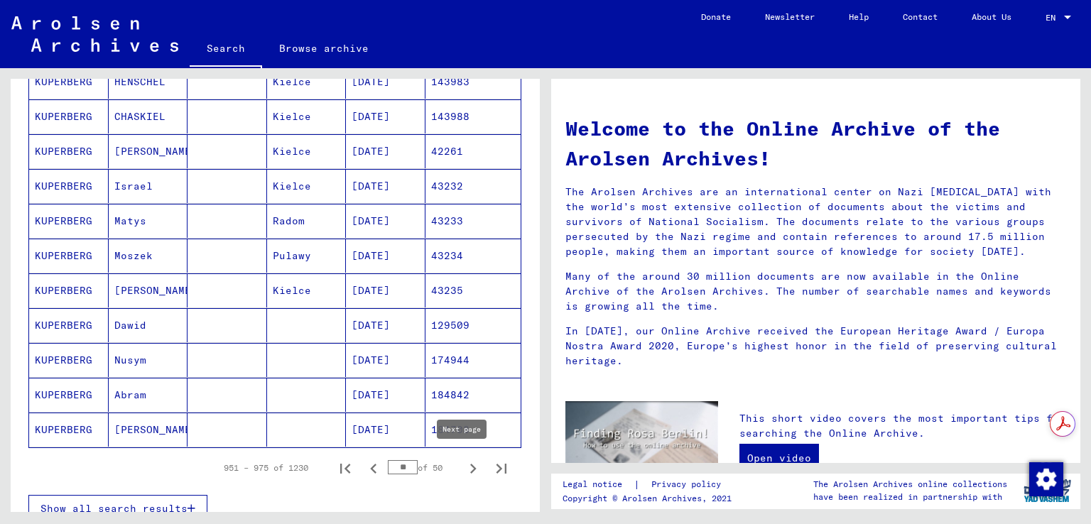
click at [463, 470] on icon "Next page" at bounding box center [473, 469] width 20 height 20
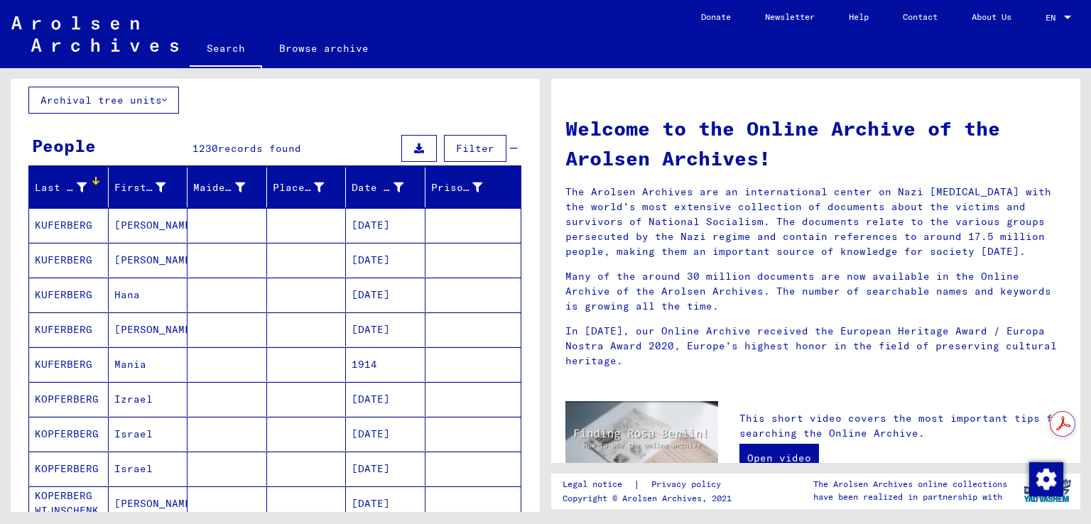
scroll to position [71, 0]
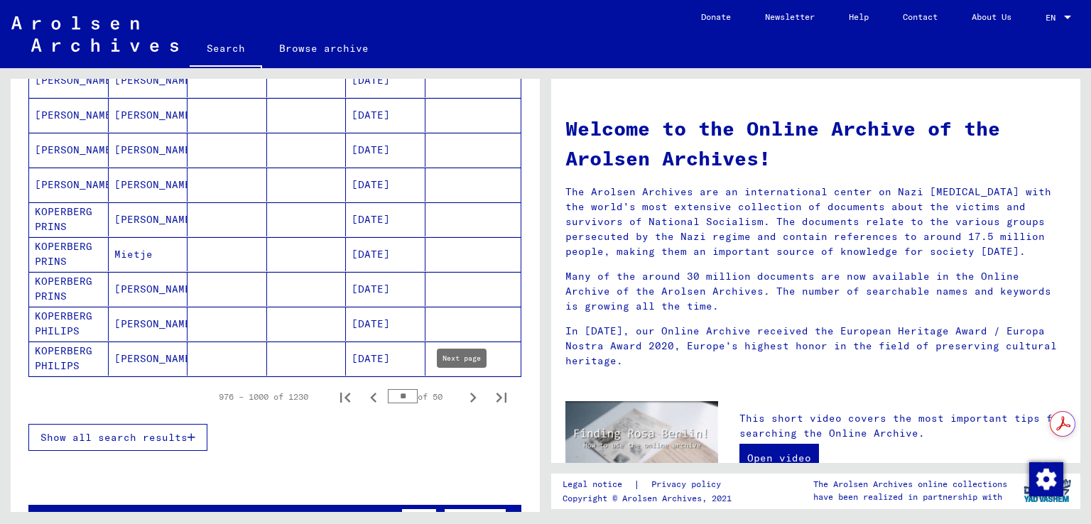
click at [470, 395] on icon "Next page" at bounding box center [473, 398] width 6 height 10
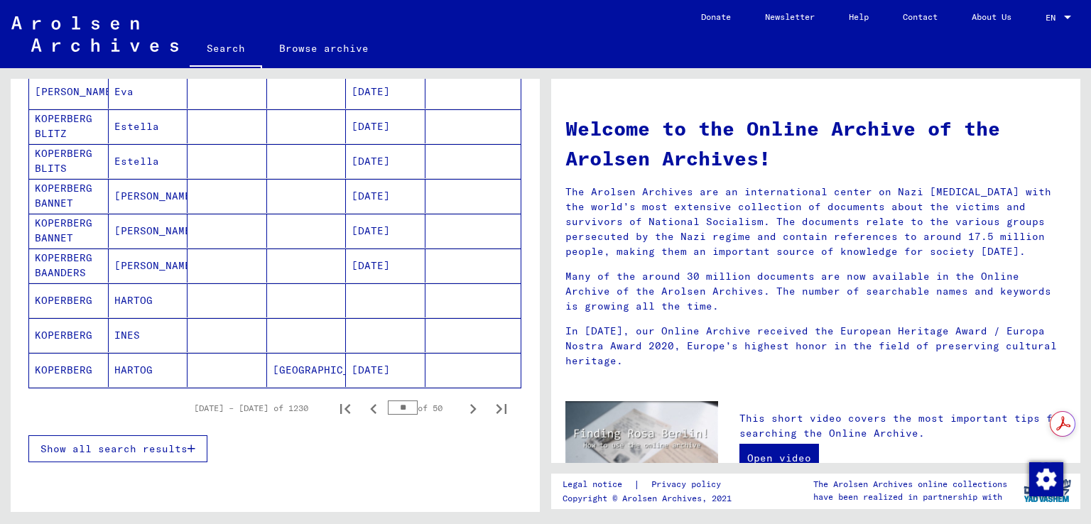
scroll to position [852, 0]
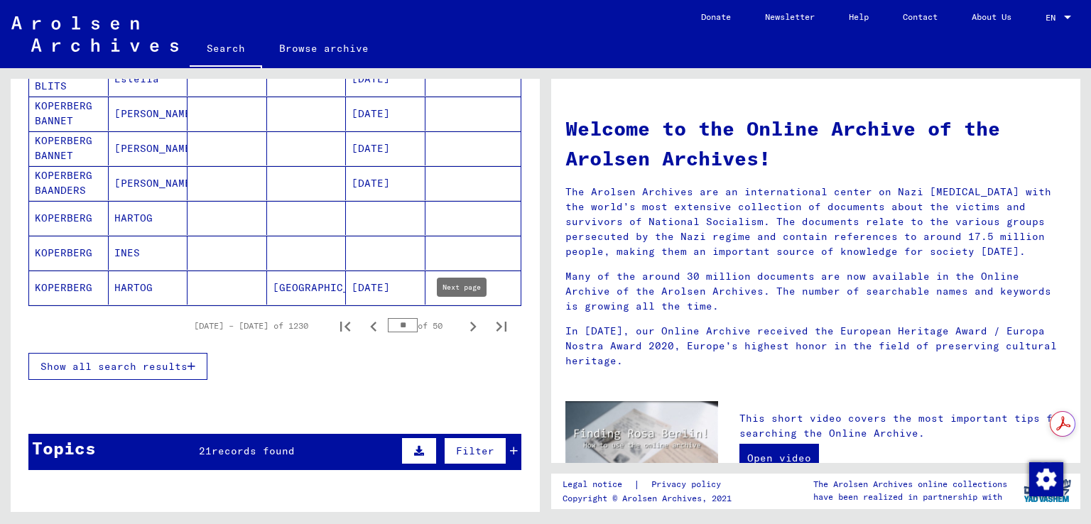
click at [463, 318] on icon "Next page" at bounding box center [473, 327] width 20 height 20
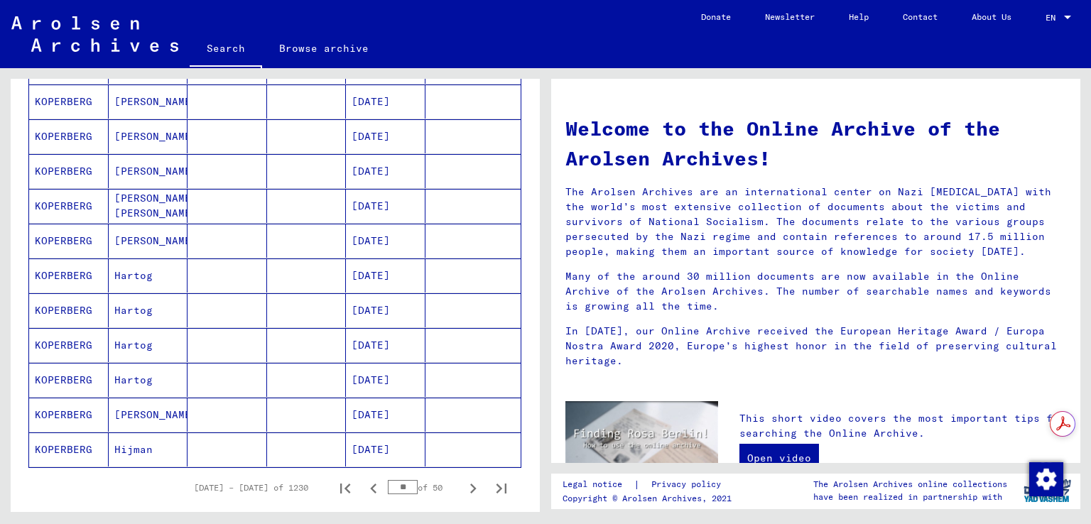
scroll to position [781, 0]
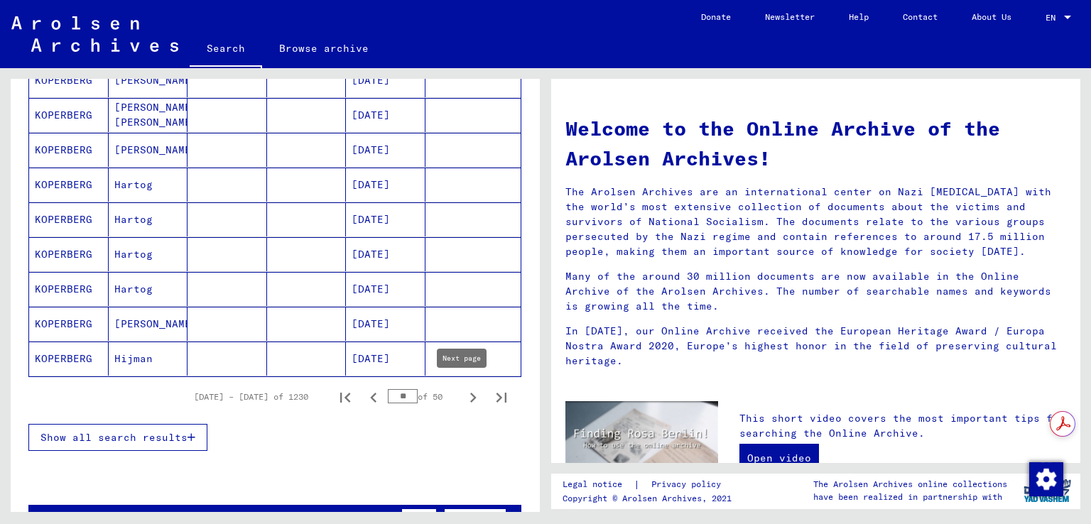
click at [470, 394] on icon "Next page" at bounding box center [473, 398] width 6 height 10
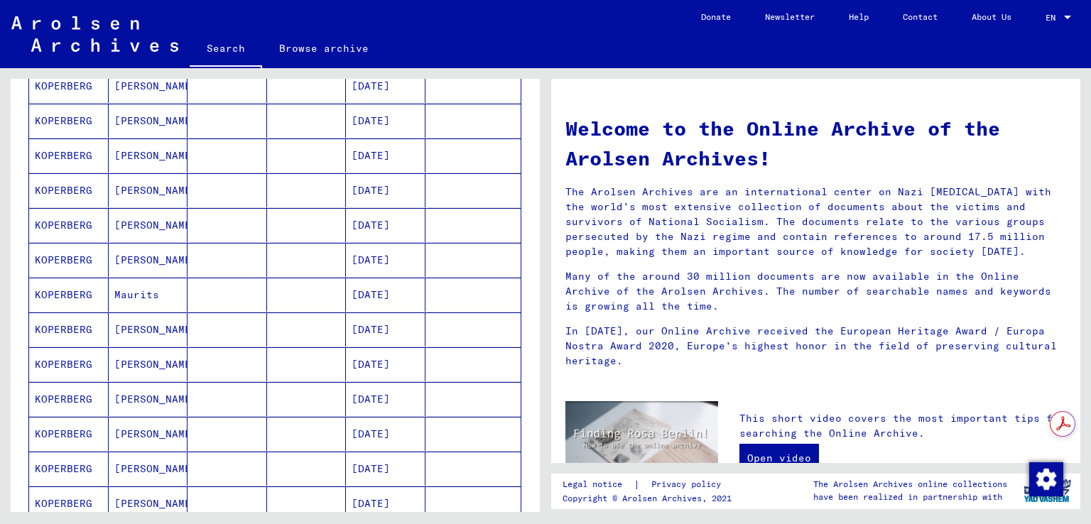
scroll to position [710, 0]
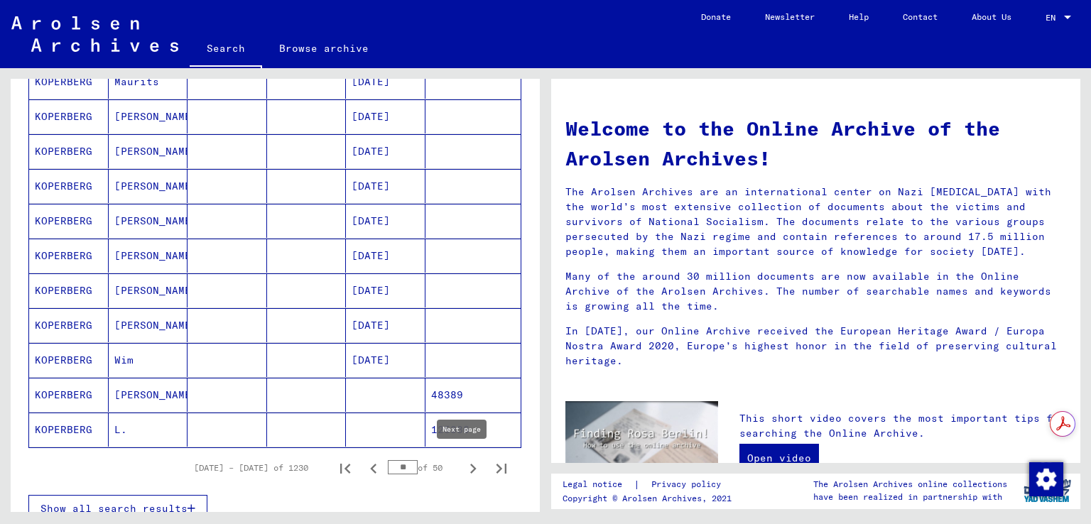
click at [463, 467] on icon "Next page" at bounding box center [473, 469] width 20 height 20
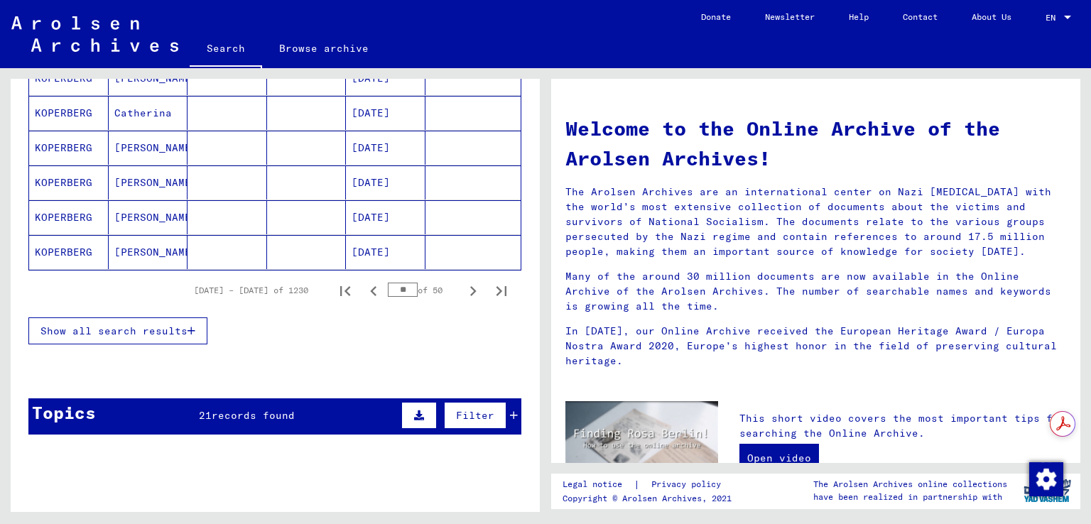
scroll to position [923, 0]
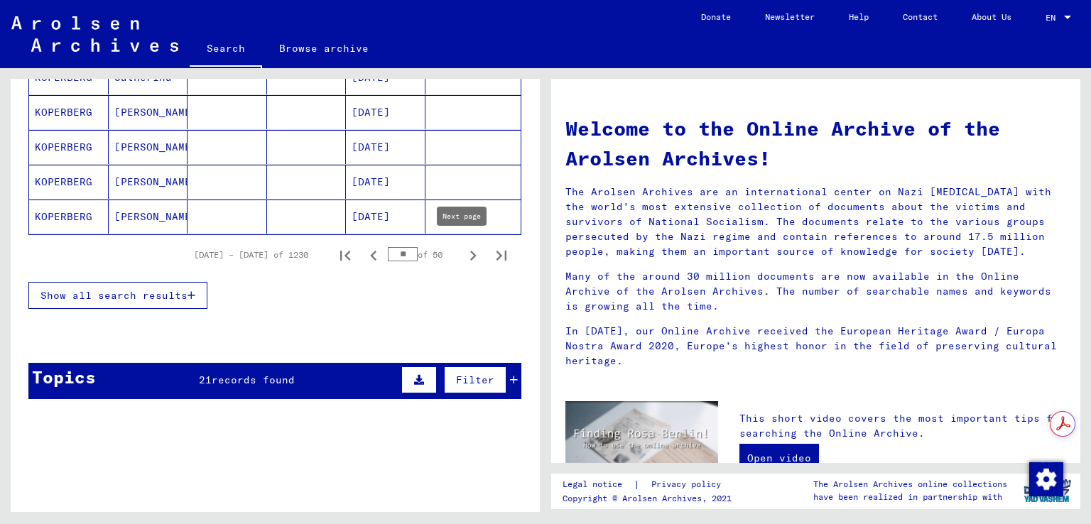
click at [463, 258] on icon "Next page" at bounding box center [473, 256] width 20 height 20
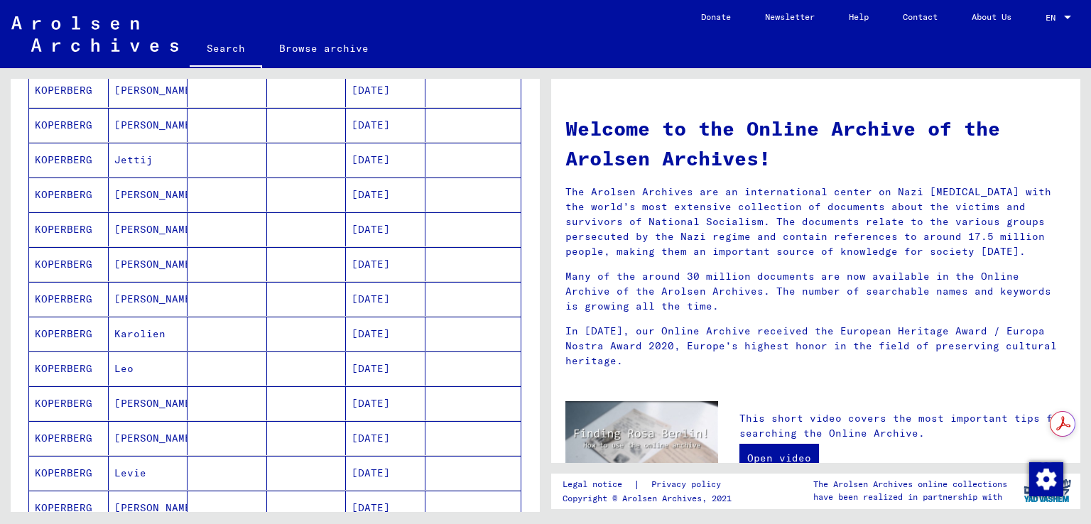
scroll to position [710, 0]
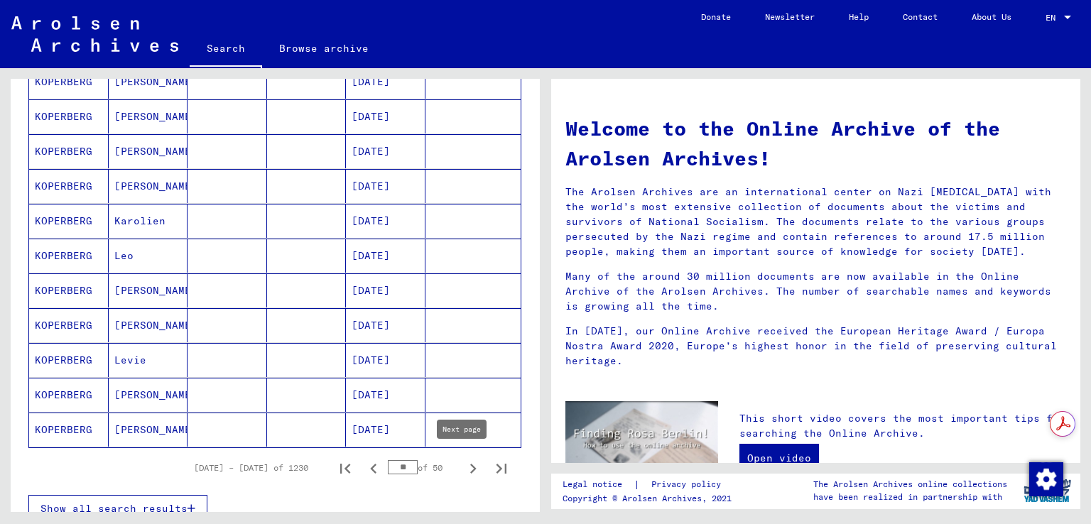
click at [463, 462] on icon "Next page" at bounding box center [473, 469] width 20 height 20
click at [463, 465] on icon "Next page" at bounding box center [473, 469] width 20 height 20
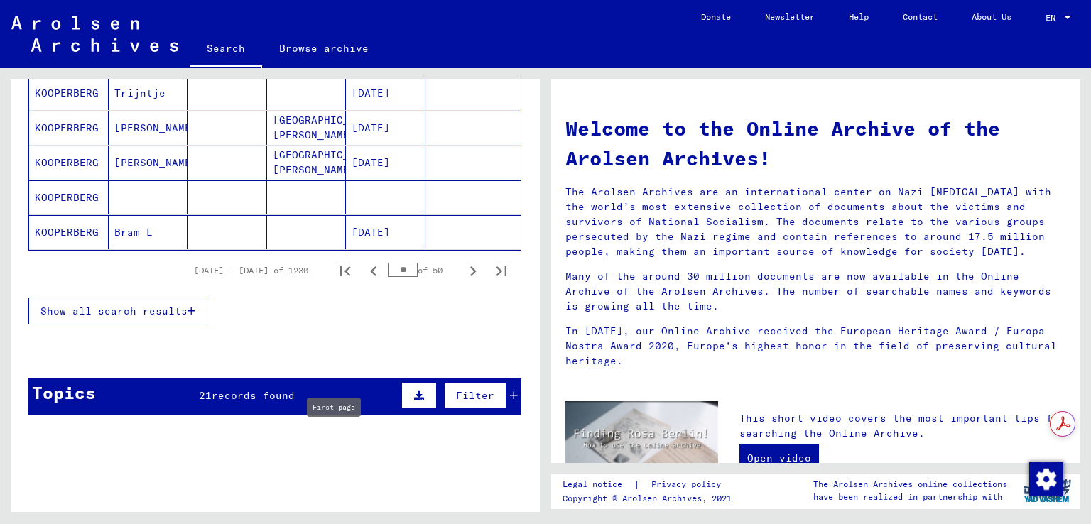
scroll to position [923, 0]
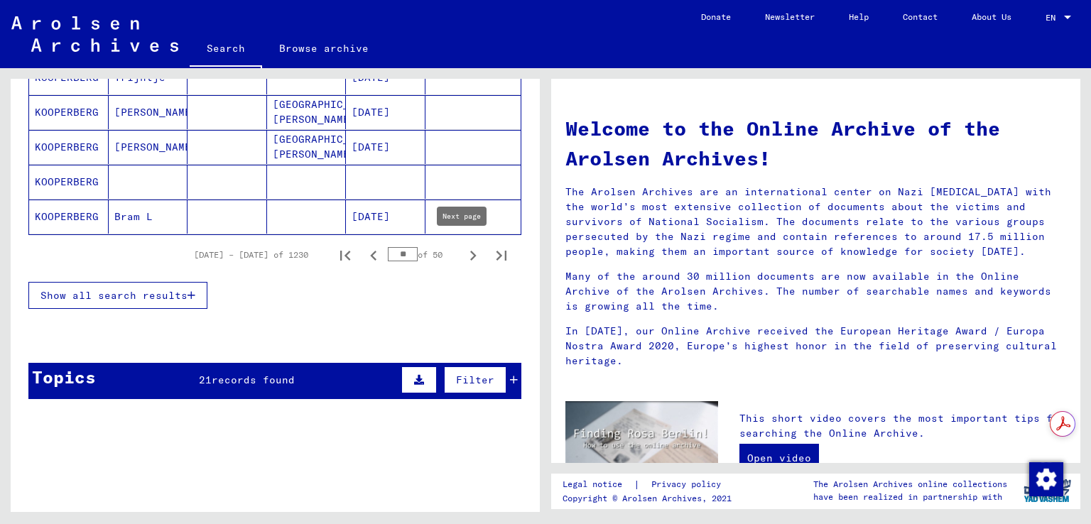
click at [463, 256] on icon "Next page" at bounding box center [473, 256] width 20 height 20
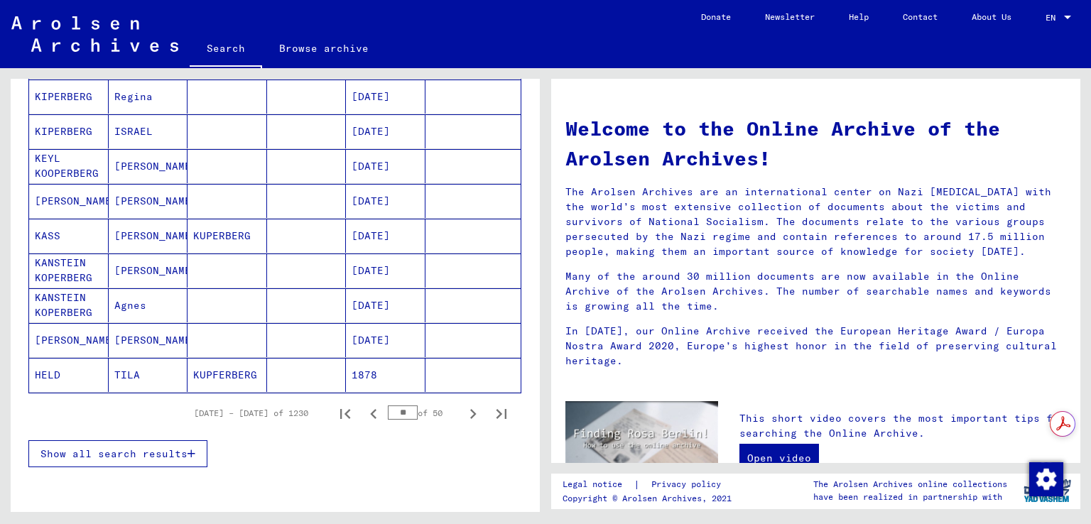
scroll to position [781, 0]
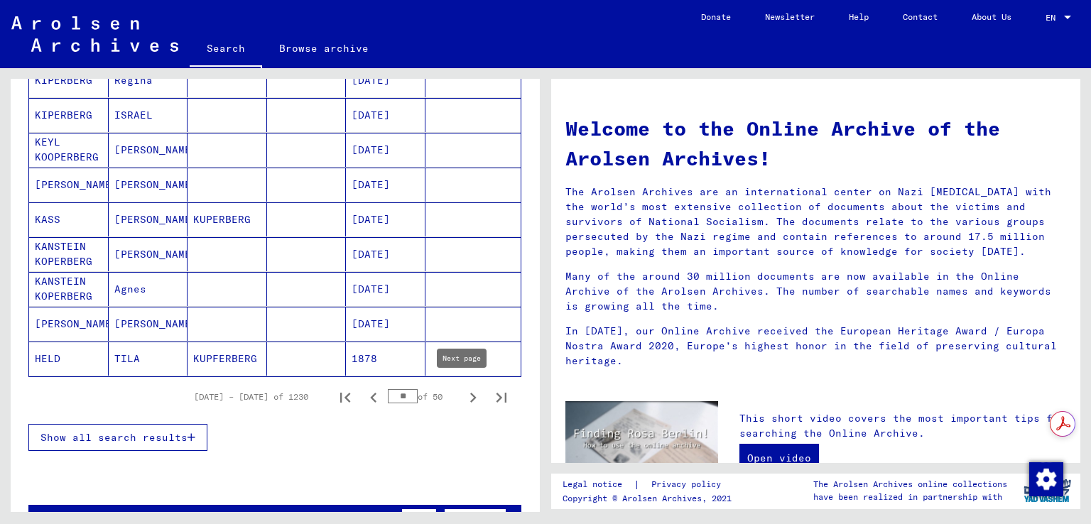
click at [463, 388] on icon "Next page" at bounding box center [473, 398] width 20 height 20
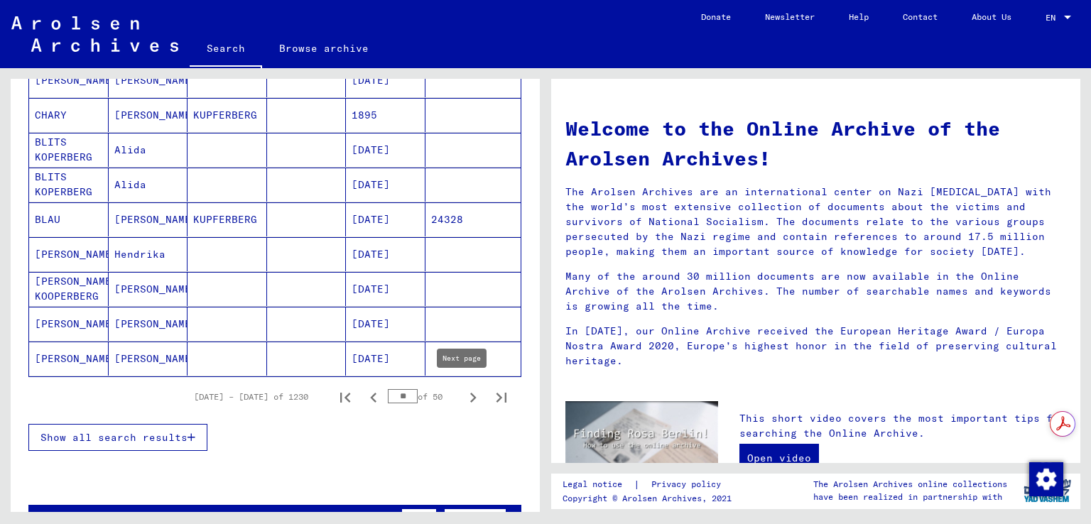
click at [463, 391] on icon "Next page" at bounding box center [473, 398] width 20 height 20
type input "**"
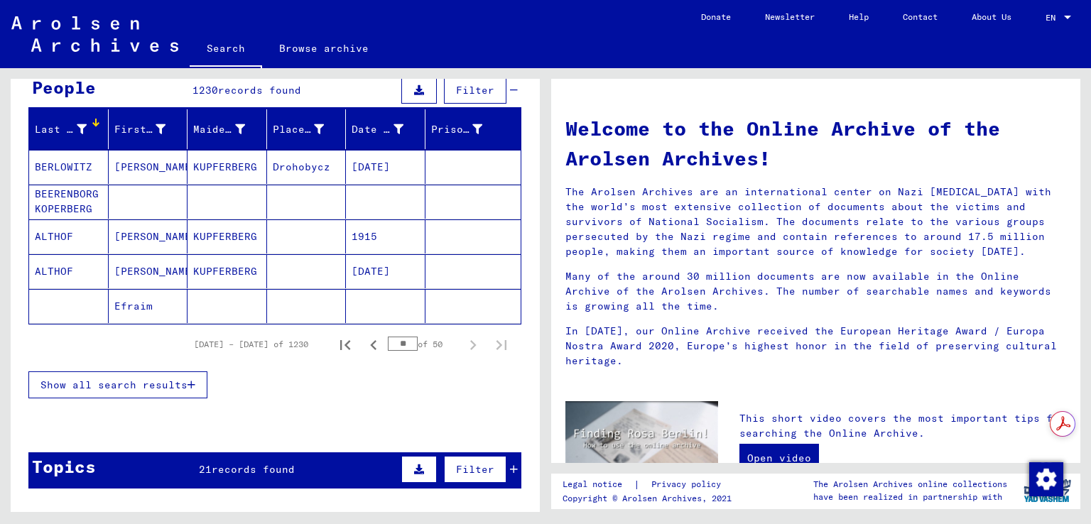
scroll to position [67, 0]
